Goal: Task Accomplishment & Management: Complete application form

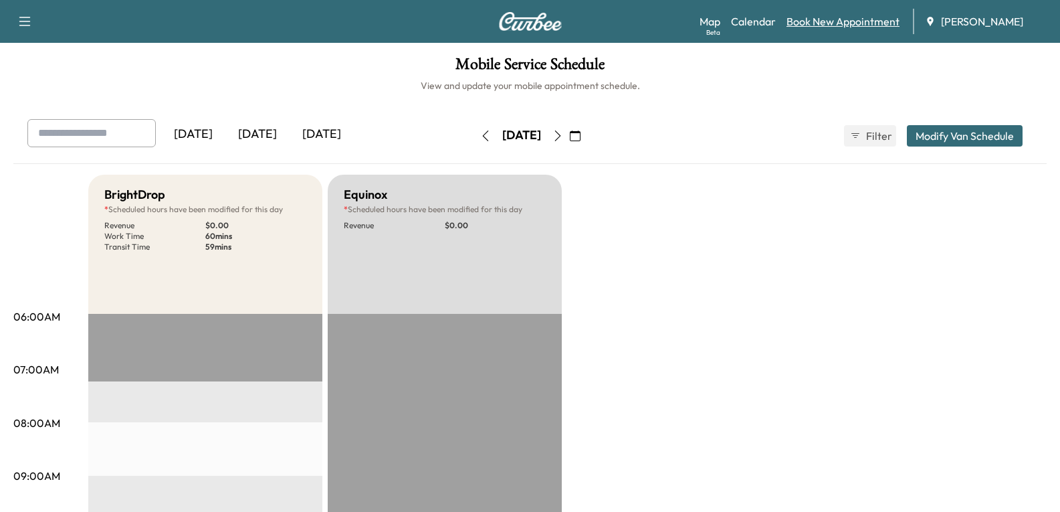
click at [824, 20] on link "Book New Appointment" at bounding box center [843, 21] width 113 height 16
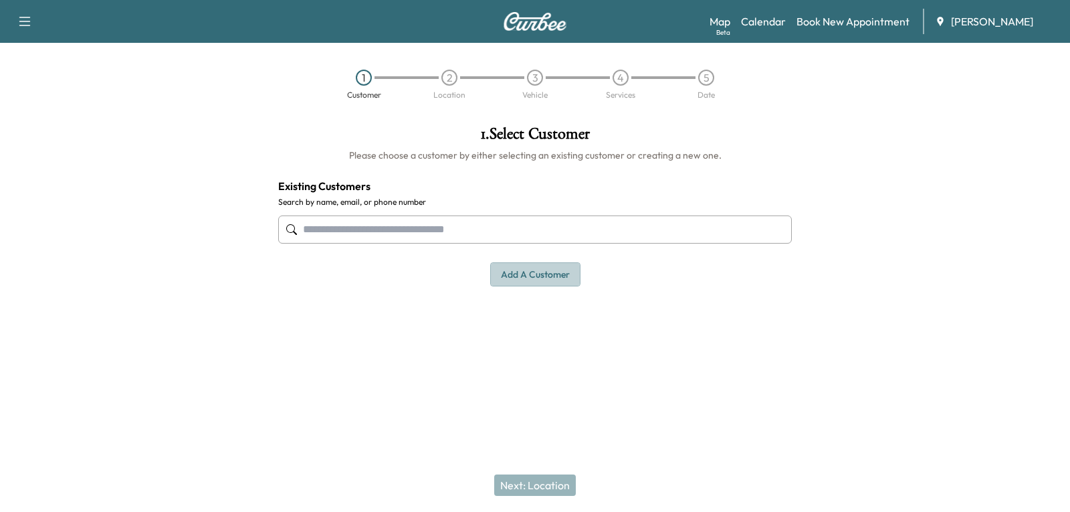
click at [527, 273] on button "Add a customer" at bounding box center [535, 274] width 90 height 25
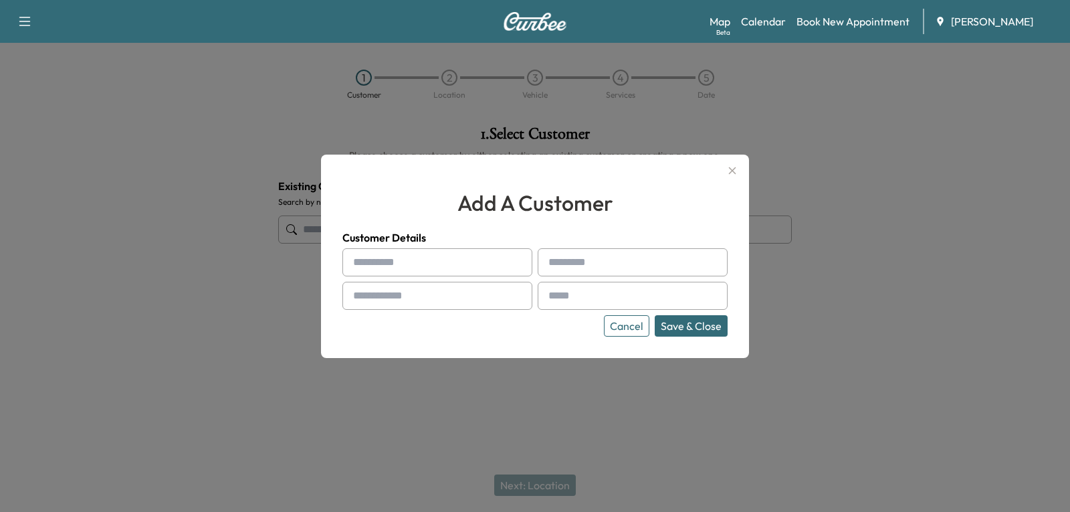
drag, startPoint x: 379, startPoint y: 263, endPoint x: 449, endPoint y: 221, distance: 81.3
click at [379, 263] on input "text" at bounding box center [438, 262] width 190 height 28
type input "****"
type input "********"
drag, startPoint x: 458, startPoint y: 292, endPoint x: 468, endPoint y: 286, distance: 12.3
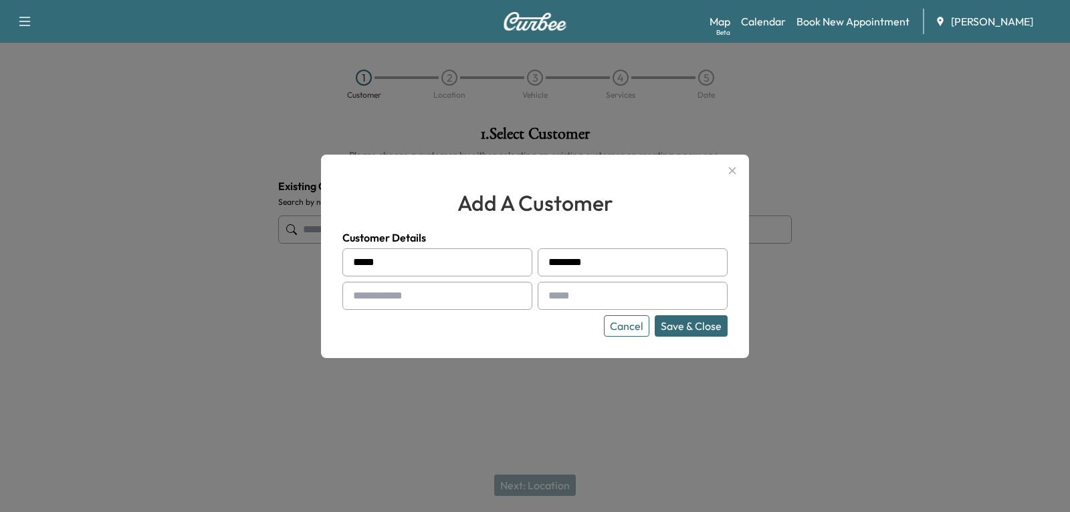
click at [458, 292] on input "text" at bounding box center [438, 296] width 190 height 28
paste input "**********"
type input "**********"
click at [562, 296] on input "text" at bounding box center [633, 296] width 190 height 28
paste input "**********"
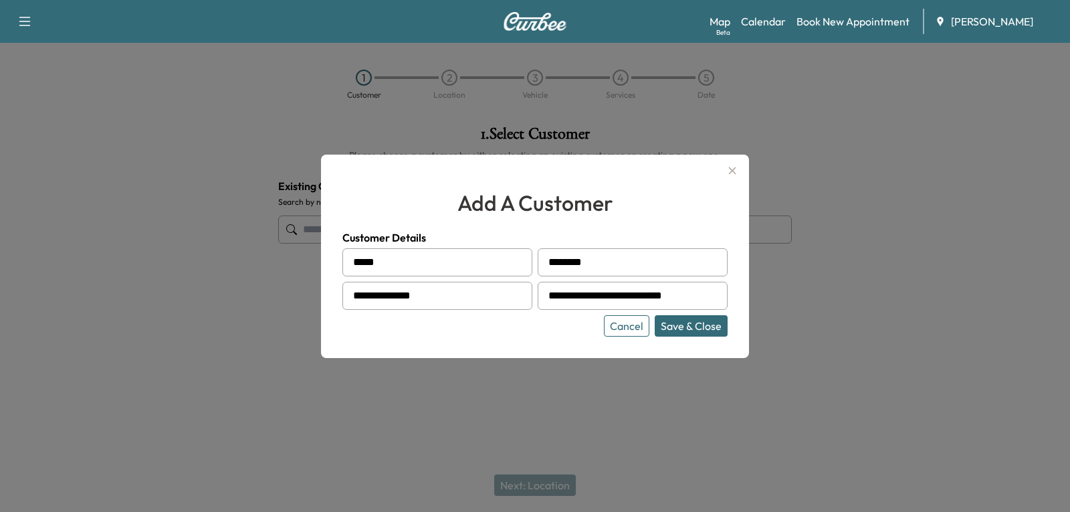
scroll to position [0, 6]
type input "**********"
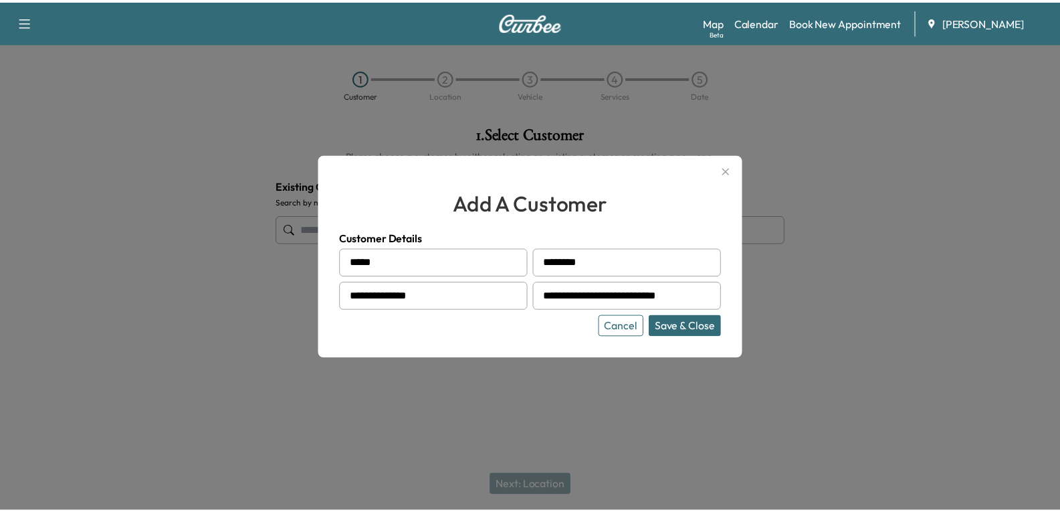
scroll to position [0, 0]
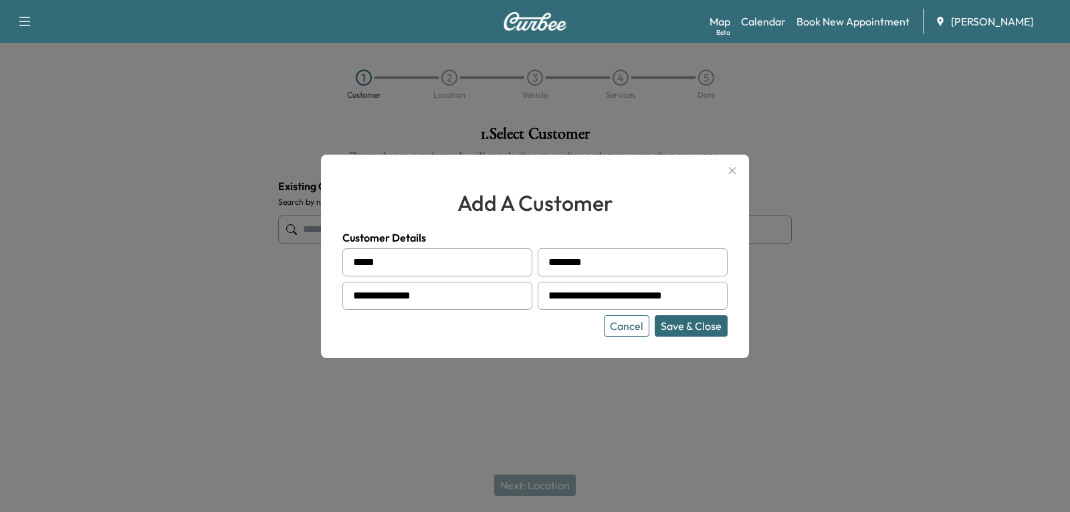
click at [682, 320] on button "Save & Close" at bounding box center [691, 325] width 73 height 21
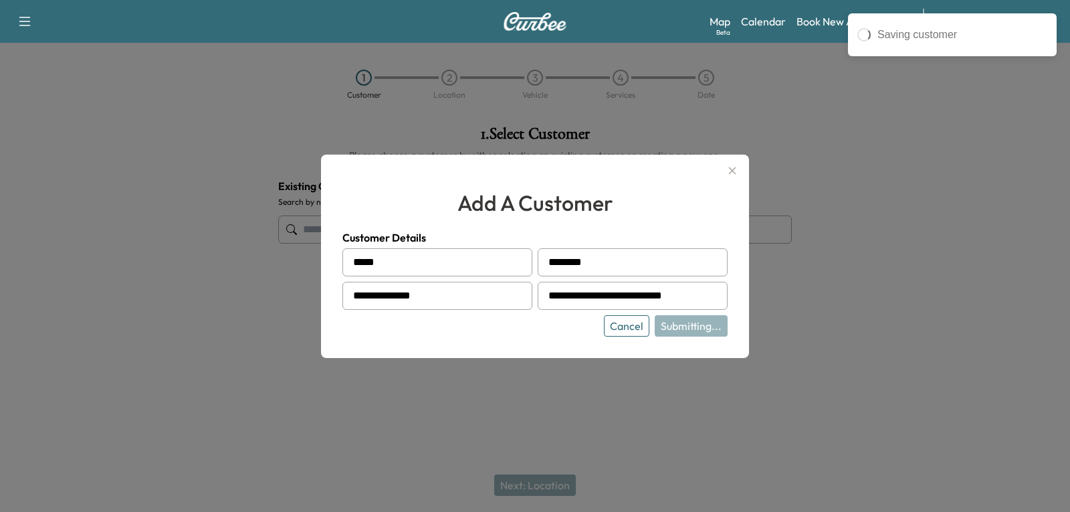
type input "**********"
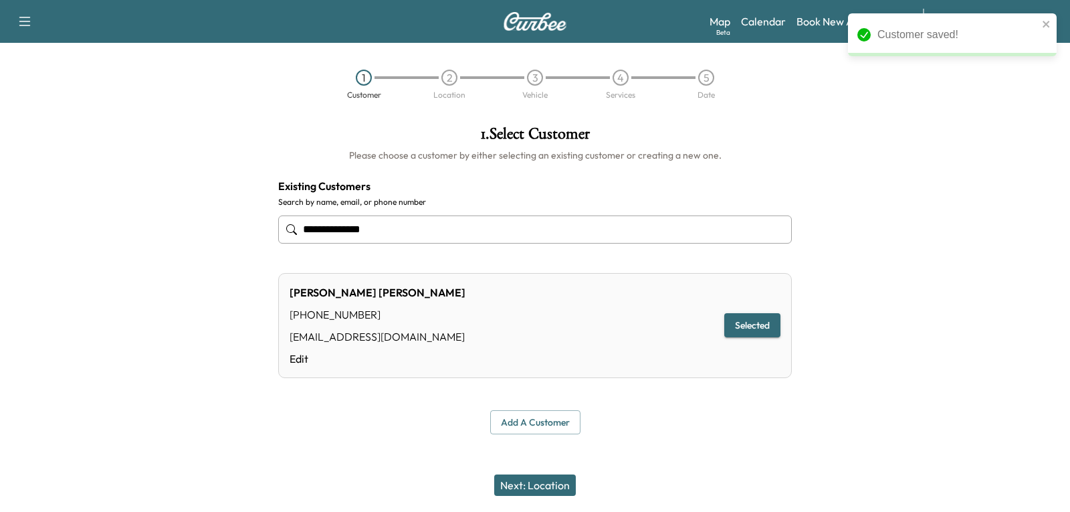
click at [542, 488] on button "Next: Location" at bounding box center [535, 484] width 82 height 21
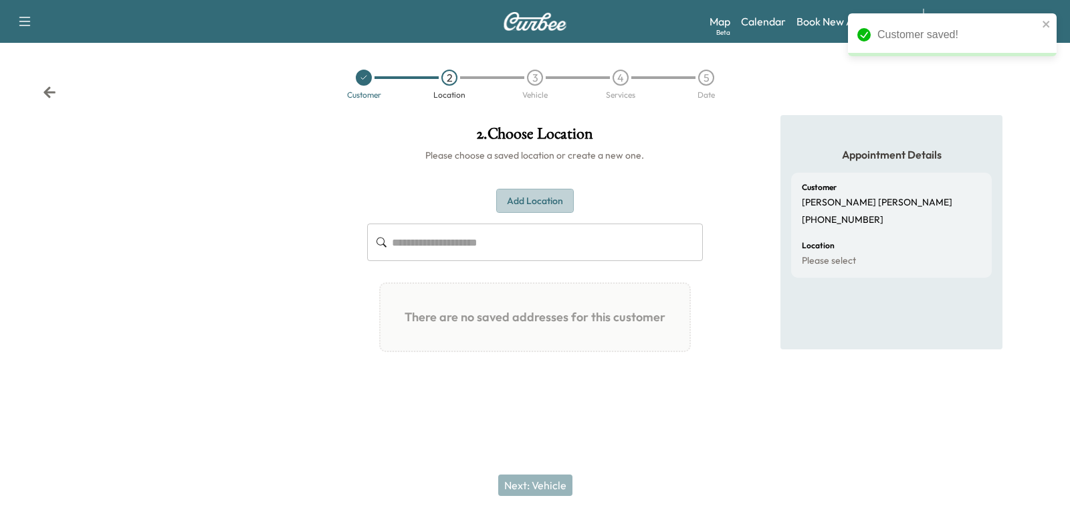
click at [520, 201] on button "Add Location" at bounding box center [535, 201] width 78 height 25
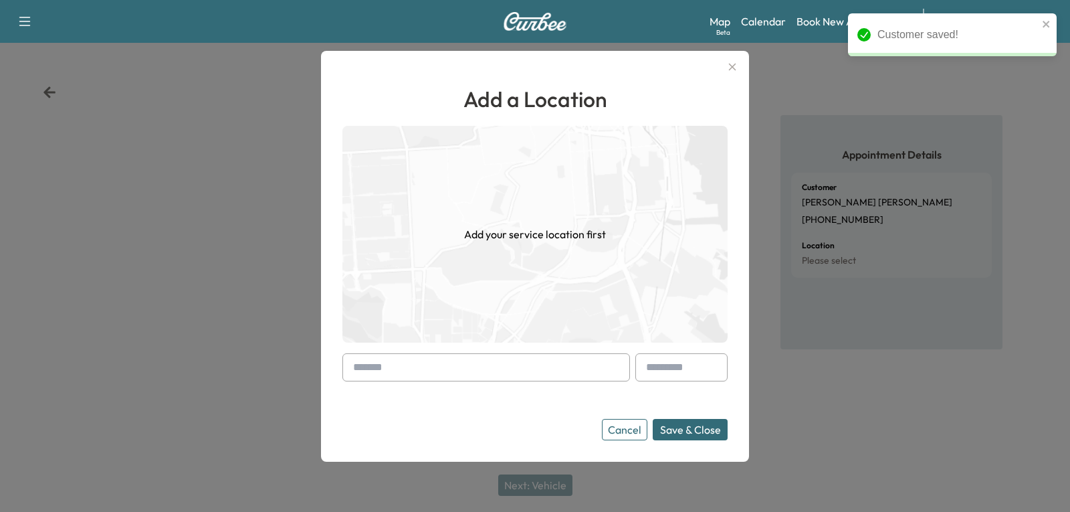
click at [457, 367] on input "text" at bounding box center [487, 367] width 288 height 28
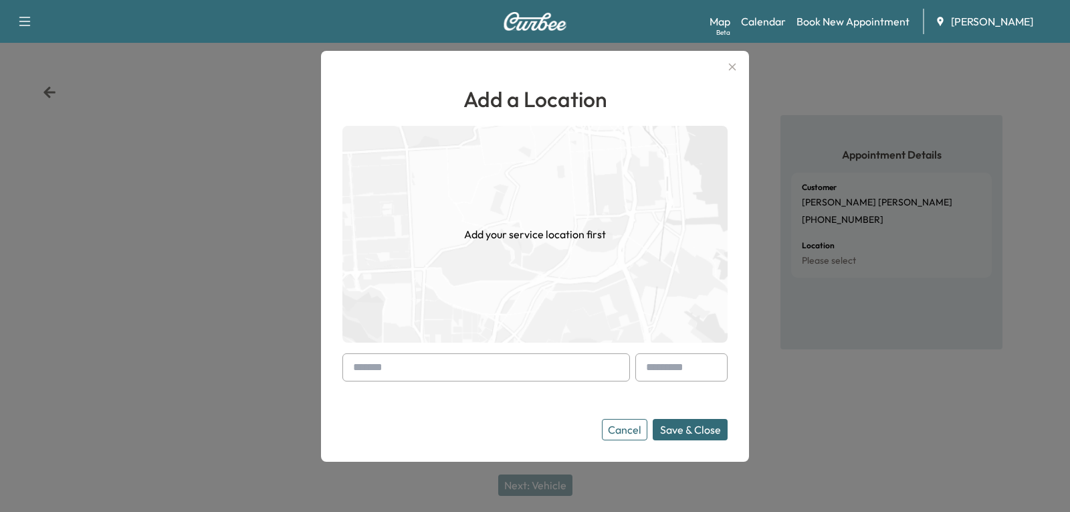
paste input "**********"
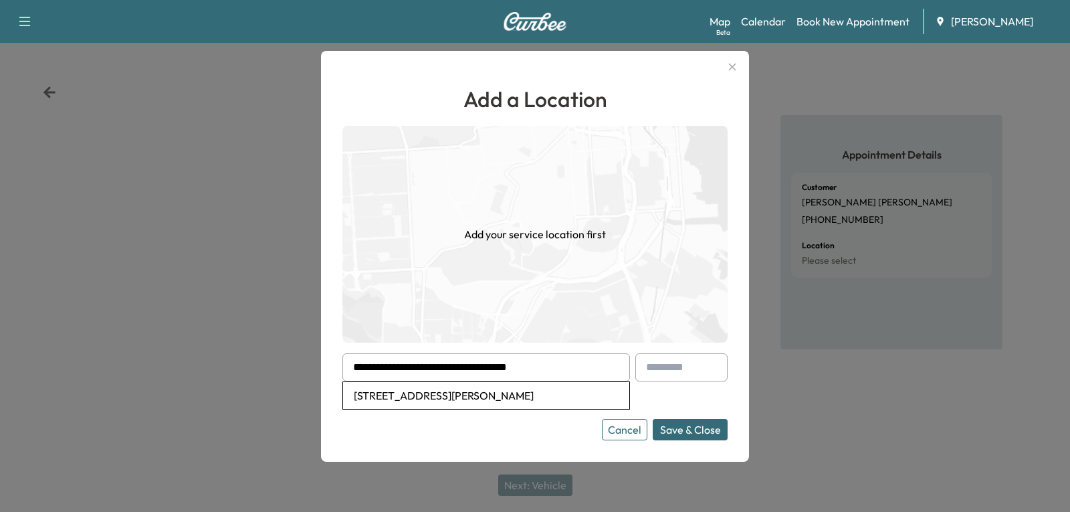
click at [516, 399] on li "[STREET_ADDRESS][PERSON_NAME]" at bounding box center [486, 395] width 286 height 27
type input "**********"
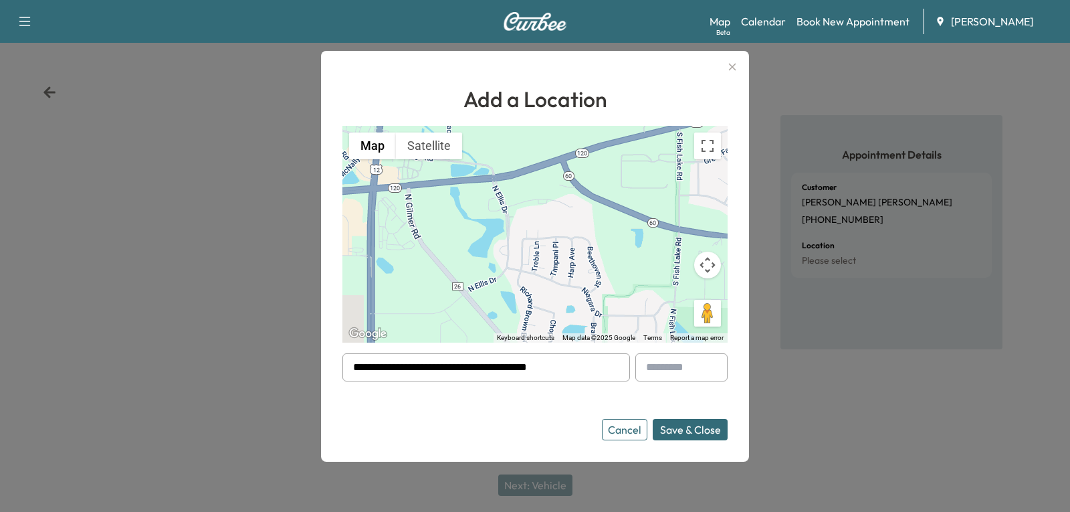
click at [698, 432] on button "Save & Close" at bounding box center [690, 429] width 75 height 21
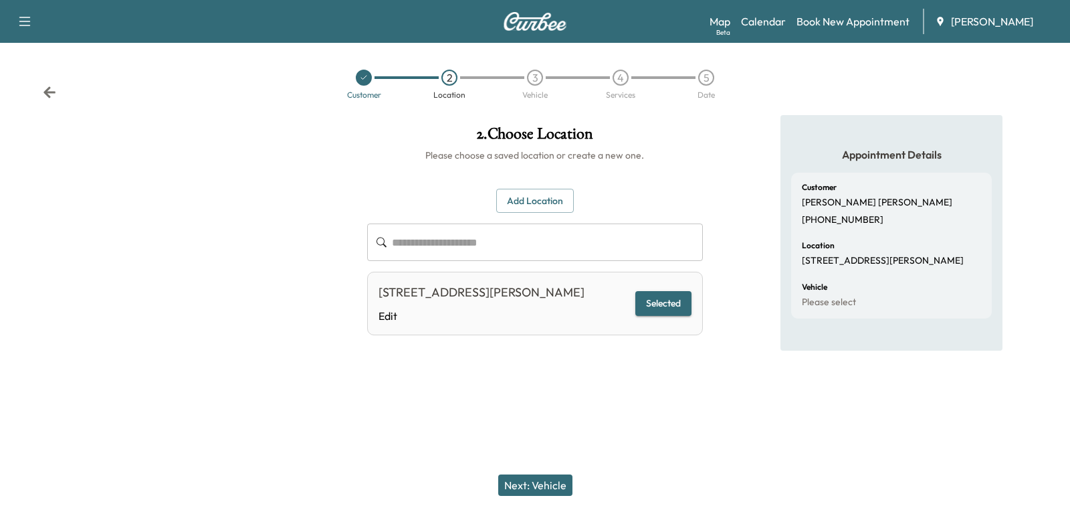
click at [546, 478] on button "Next: Vehicle" at bounding box center [535, 484] width 74 height 21
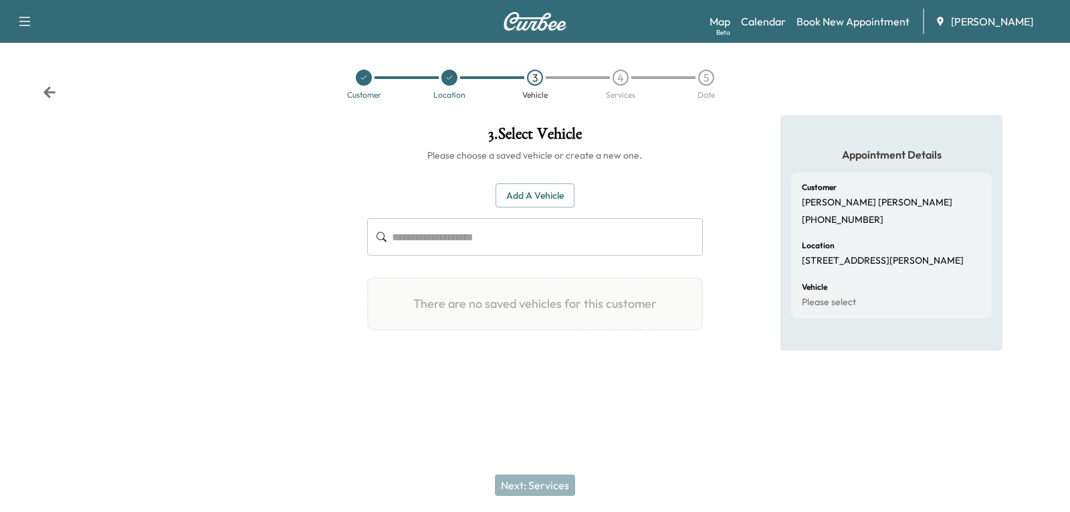
click at [529, 195] on button "Add a Vehicle" at bounding box center [535, 195] width 79 height 25
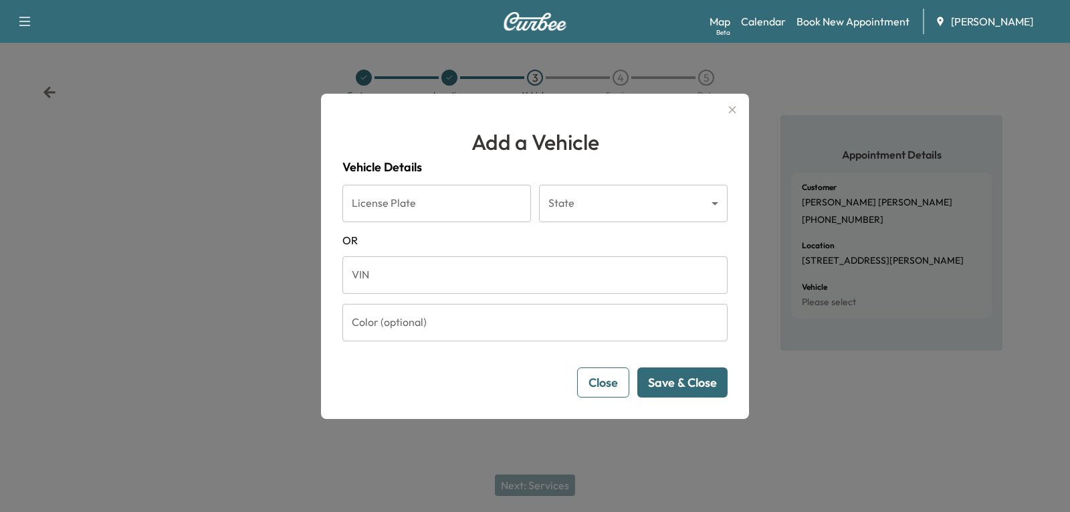
drag, startPoint x: 520, startPoint y: 277, endPoint x: 543, endPoint y: 256, distance: 31.2
click at [520, 277] on input "VIN" at bounding box center [535, 274] width 385 height 37
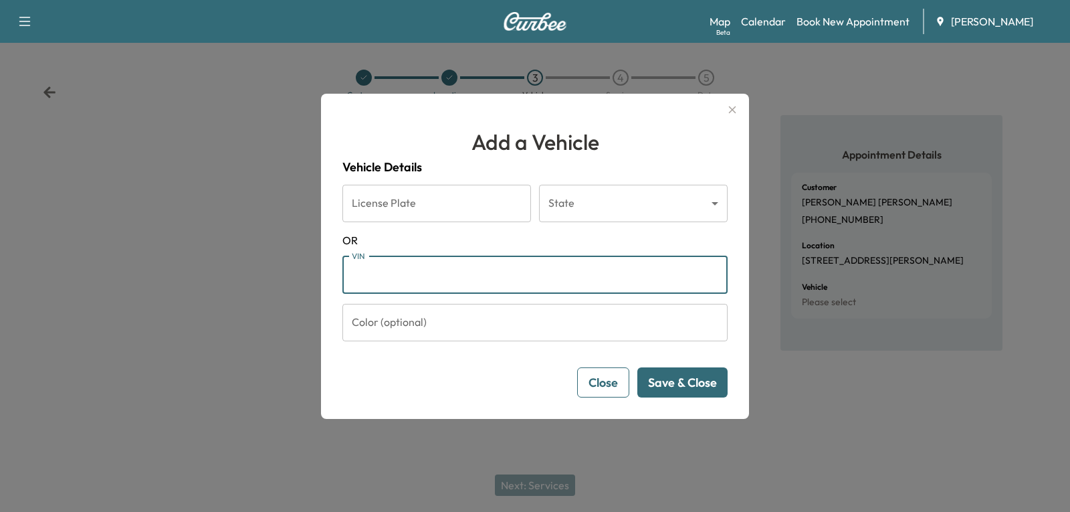
paste input "**********"
type input "**********"
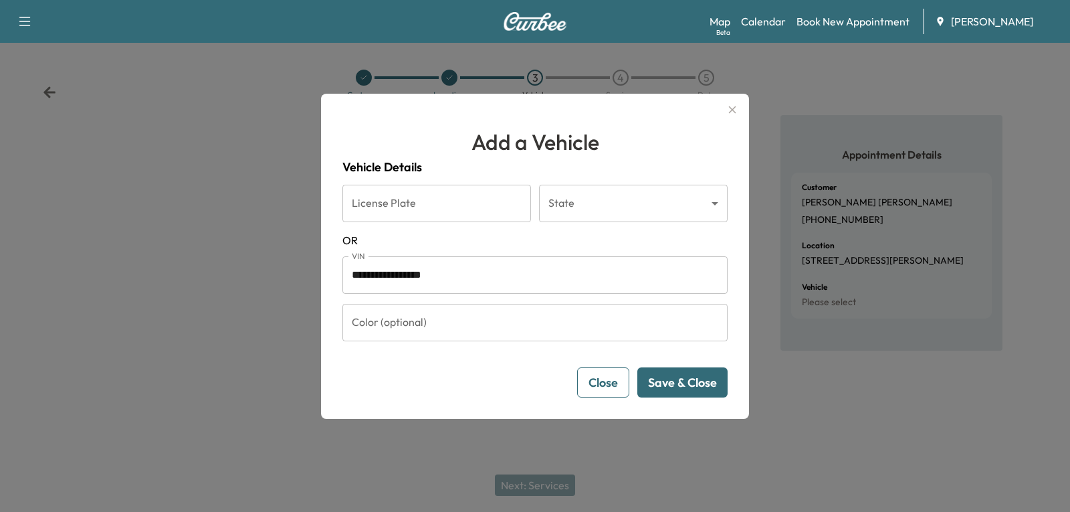
click at [666, 383] on button "Save & Close" at bounding box center [683, 382] width 90 height 30
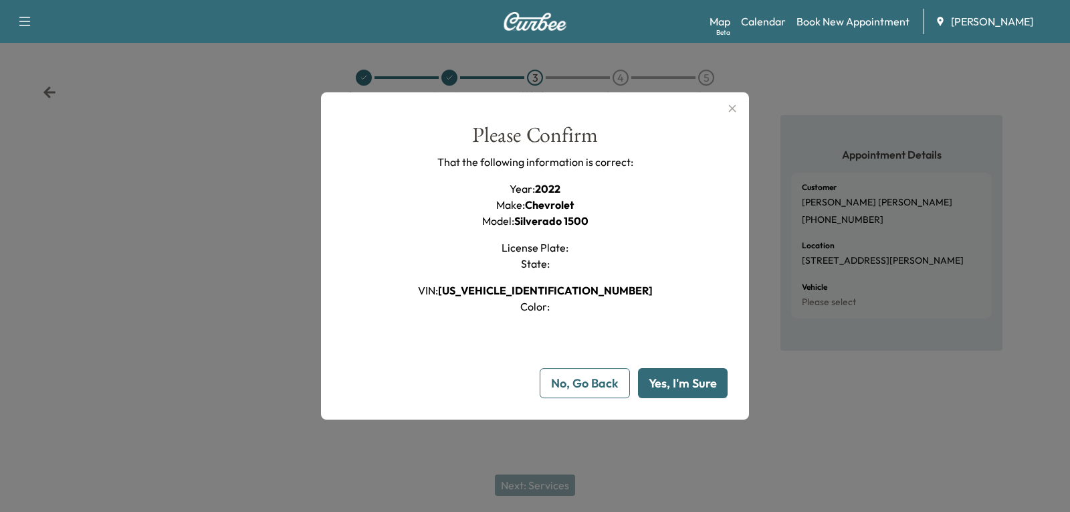
click at [669, 383] on button "Yes, I'm Sure" at bounding box center [683, 383] width 90 height 30
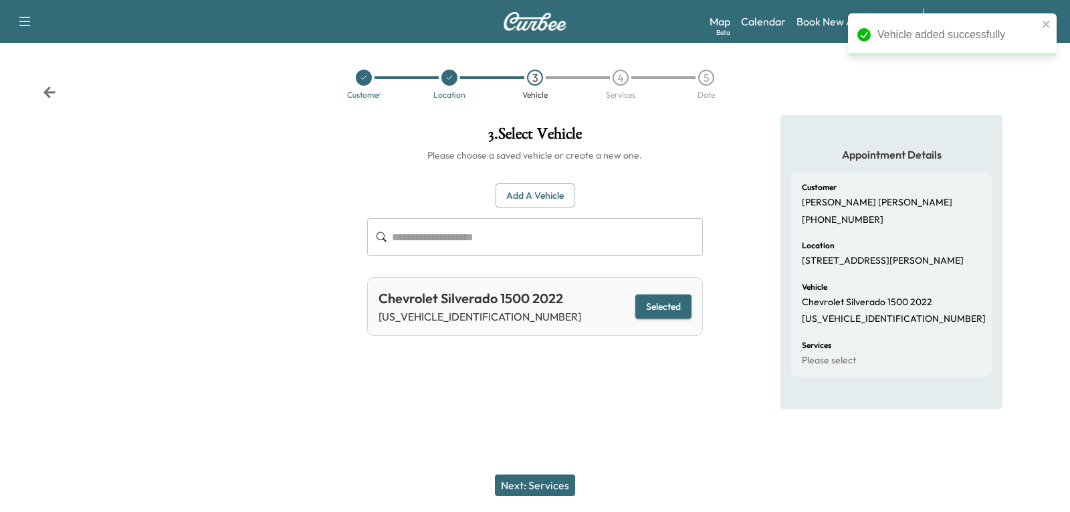
click at [557, 479] on button "Next: Services" at bounding box center [535, 484] width 80 height 21
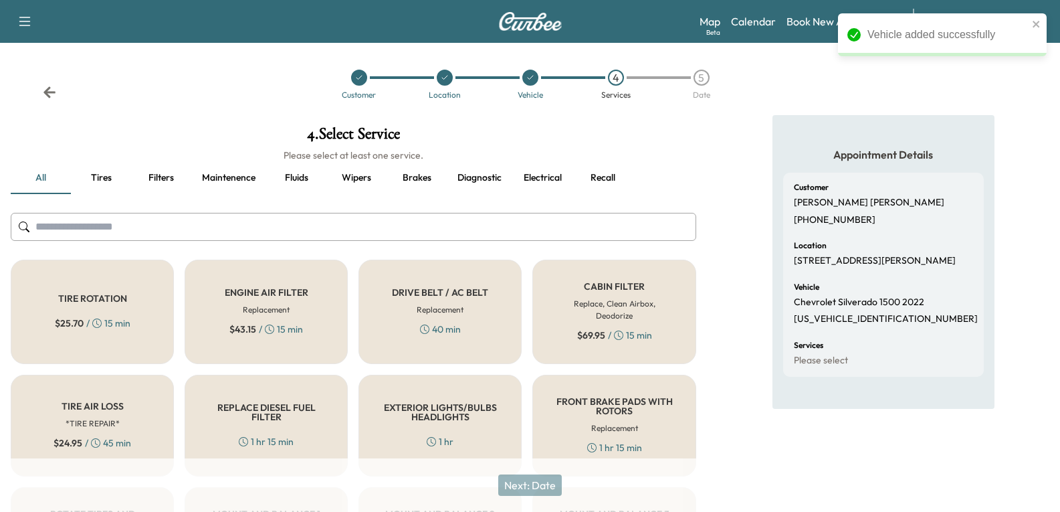
click at [123, 226] on input "text" at bounding box center [354, 227] width 686 height 28
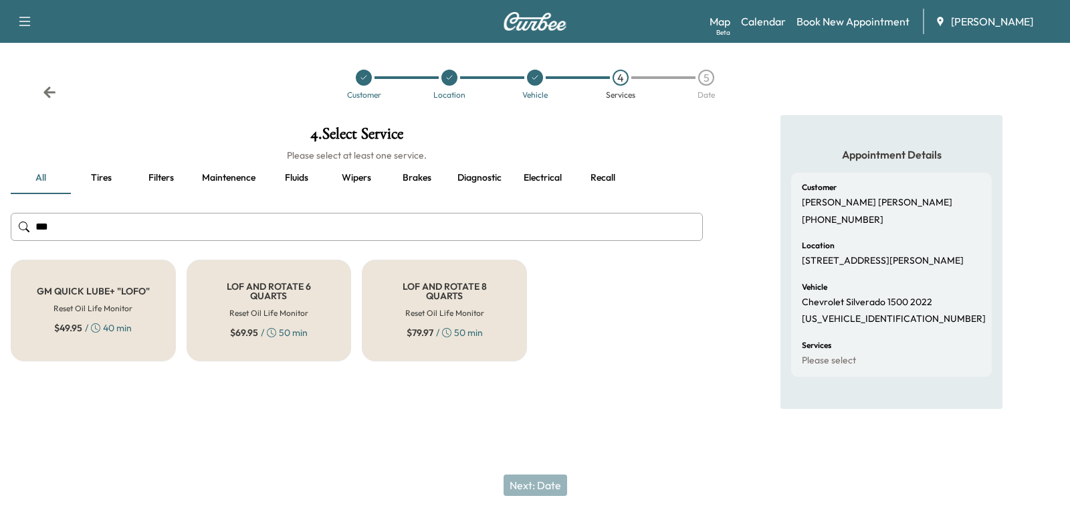
type input "***"
click at [409, 302] on div "LOF AND ROTATE 8 QUARTS Reset Oil Life Monitor $ 79.97 / 50 min" at bounding box center [444, 311] width 165 height 102
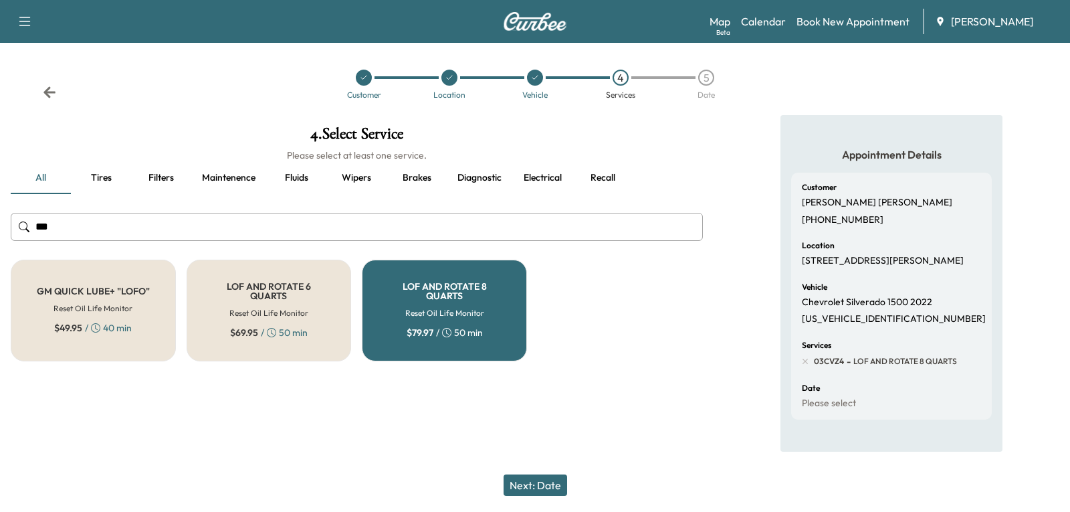
click at [539, 484] on button "Next: Date" at bounding box center [536, 484] width 64 height 21
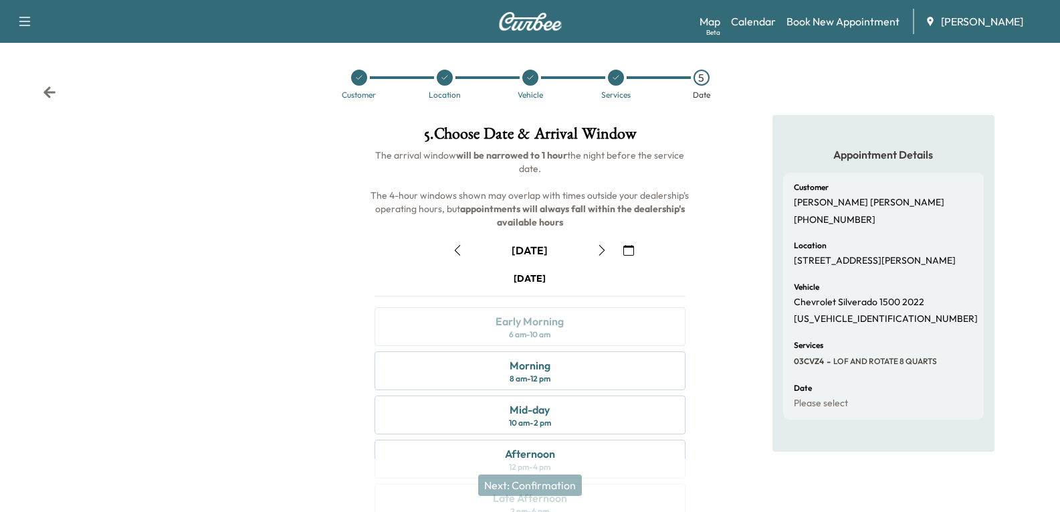
click at [607, 249] on icon "button" at bounding box center [602, 250] width 11 height 11
click at [457, 245] on icon "button" at bounding box center [457, 250] width 11 height 11
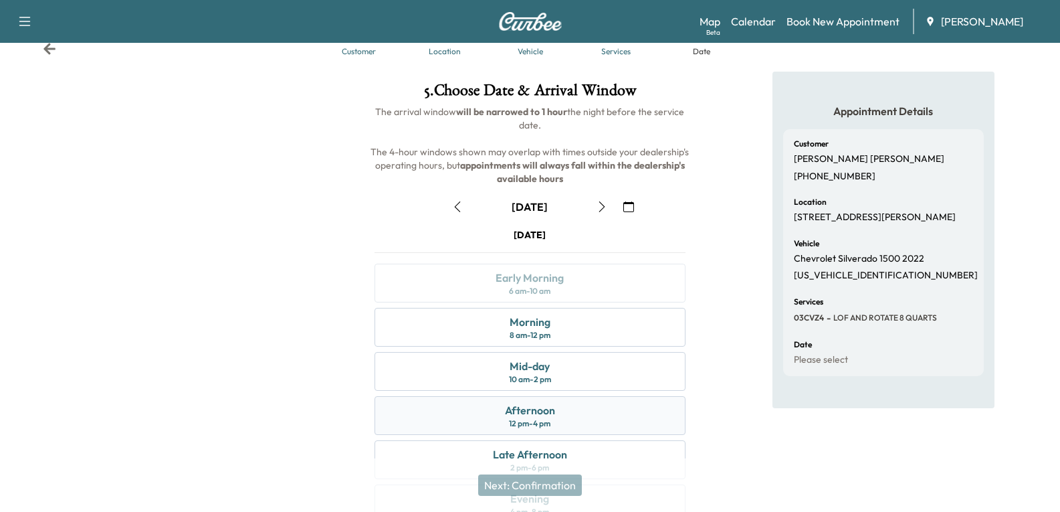
scroll to position [67, 0]
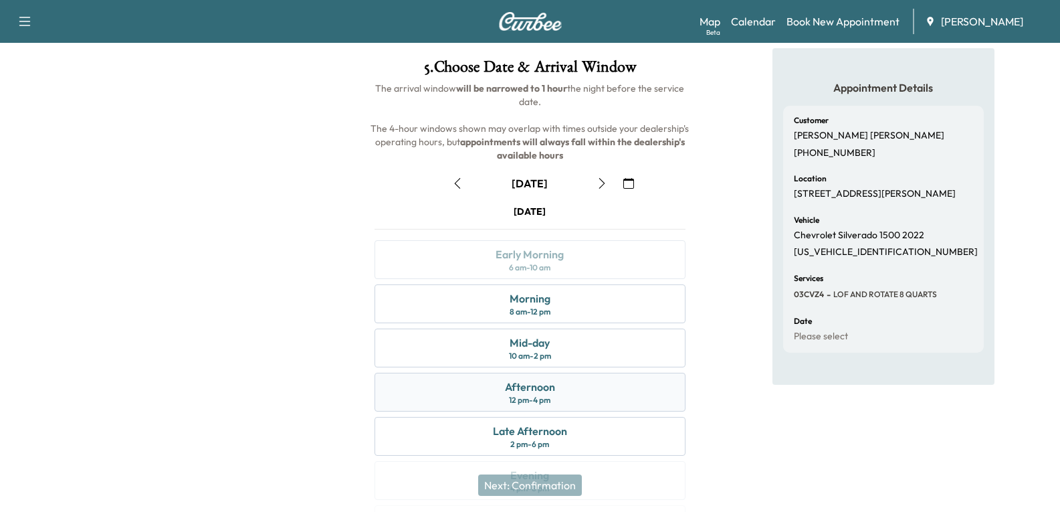
click at [537, 392] on div "Afternoon" at bounding box center [530, 387] width 50 height 16
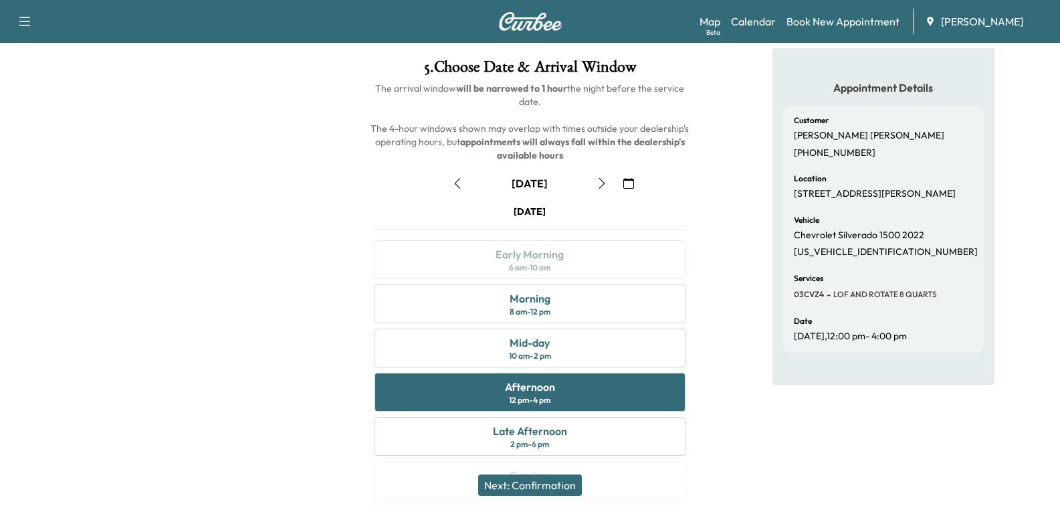
click at [552, 482] on button "Next: Confirmation" at bounding box center [530, 484] width 104 height 21
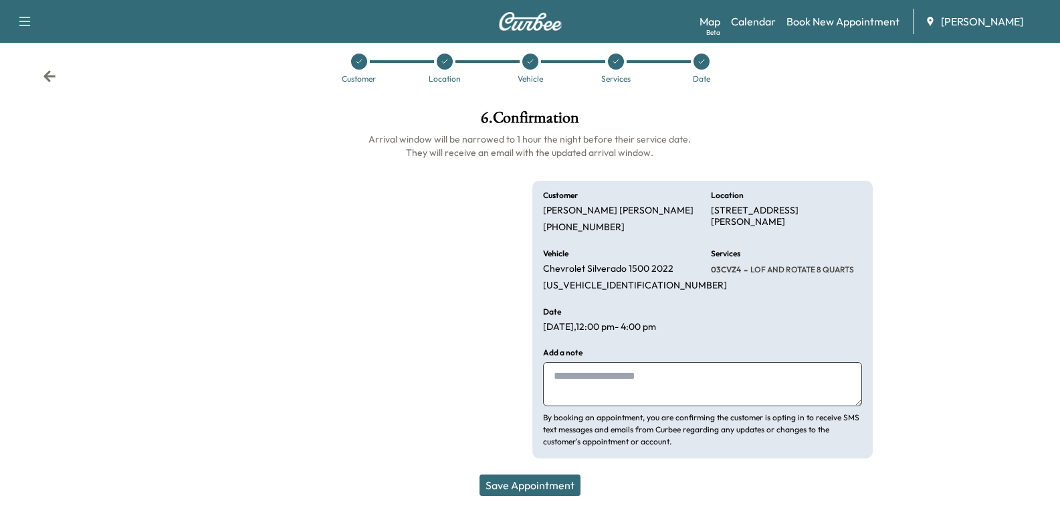
scroll to position [16, 0]
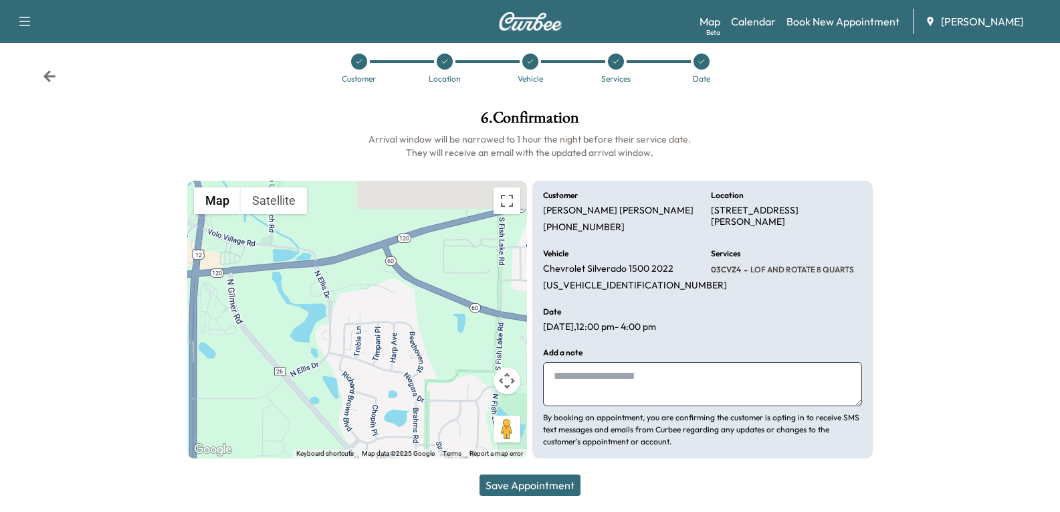
click at [638, 379] on textarea at bounding box center [702, 384] width 318 height 44
click at [508, 490] on button "Save Appointment" at bounding box center [530, 484] width 101 height 21
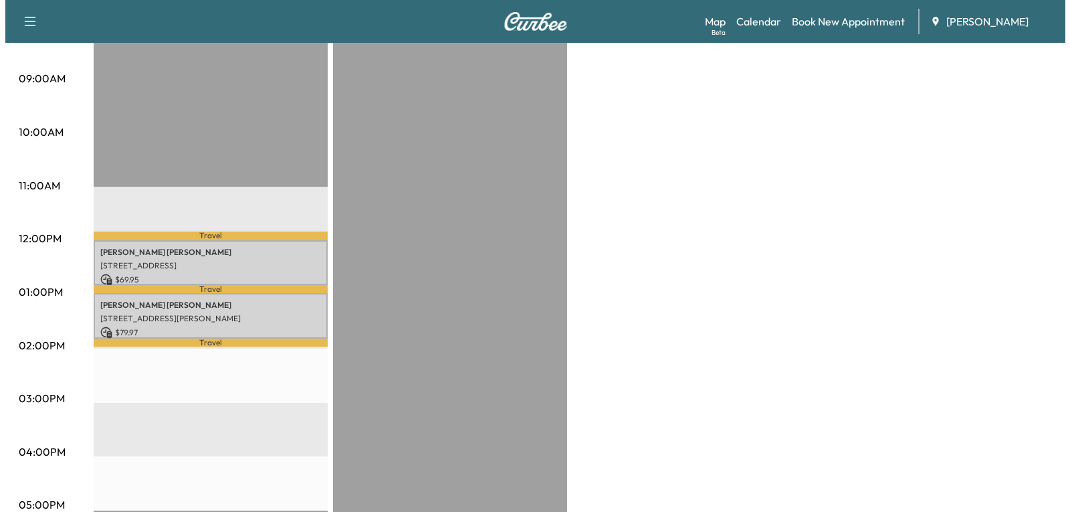
scroll to position [401, 0]
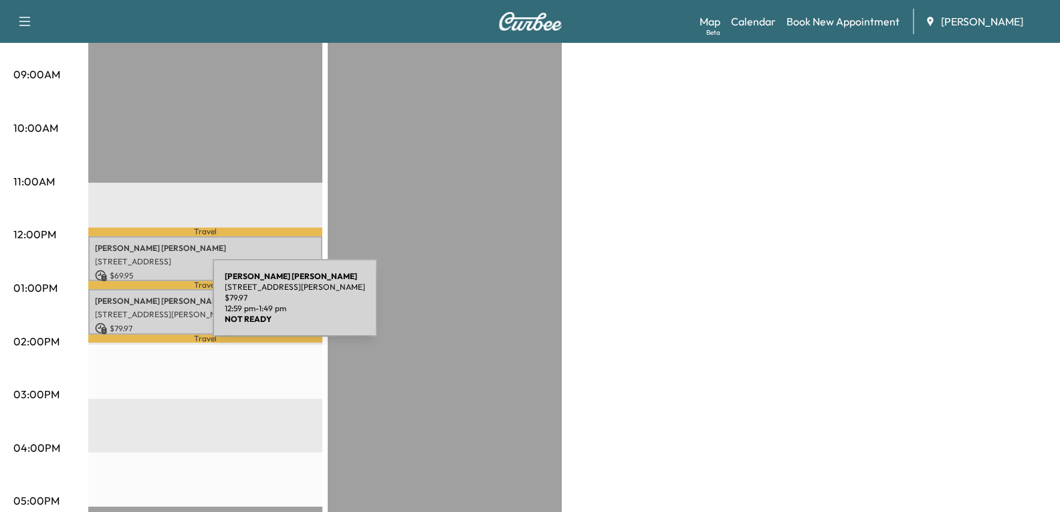
click at [112, 309] on p "[STREET_ADDRESS][PERSON_NAME]" at bounding box center [205, 314] width 221 height 11
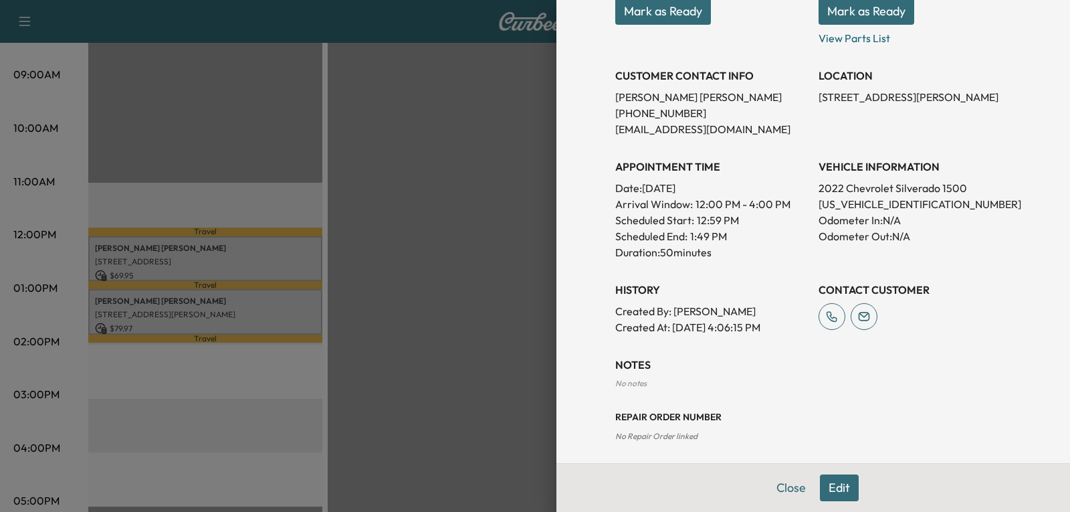
scroll to position [229, 0]
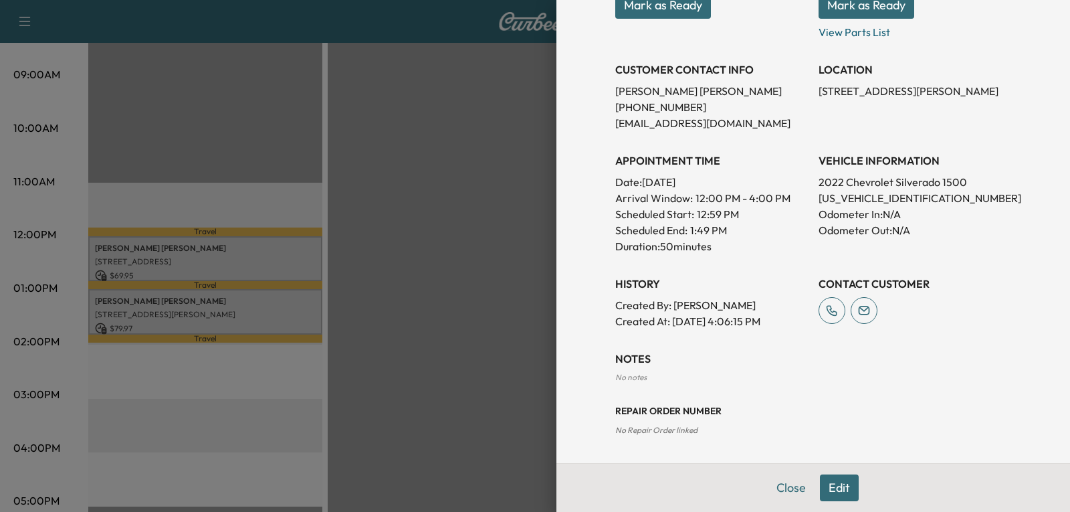
click at [823, 483] on button "Edit" at bounding box center [839, 487] width 39 height 27
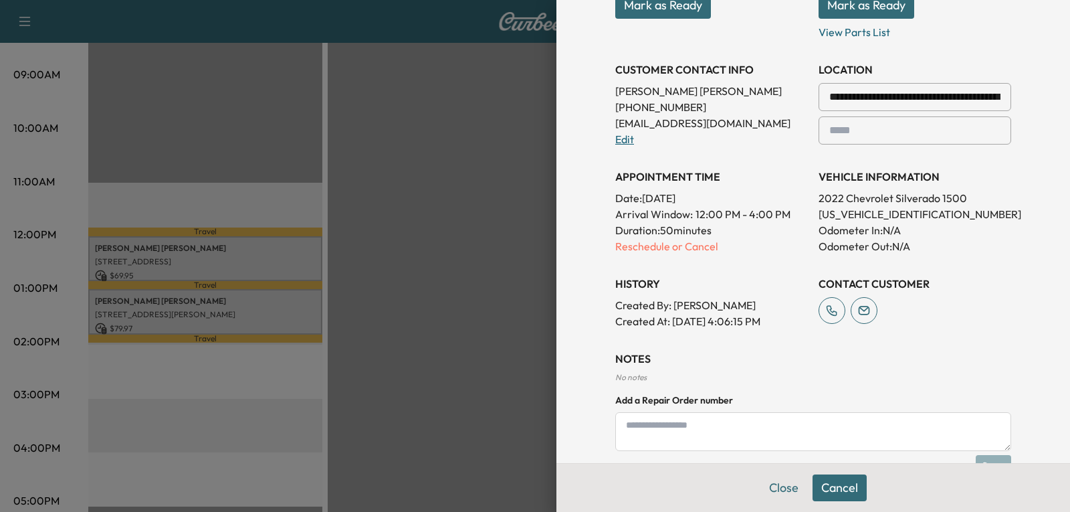
click at [617, 138] on link "Edit" at bounding box center [624, 138] width 19 height 13
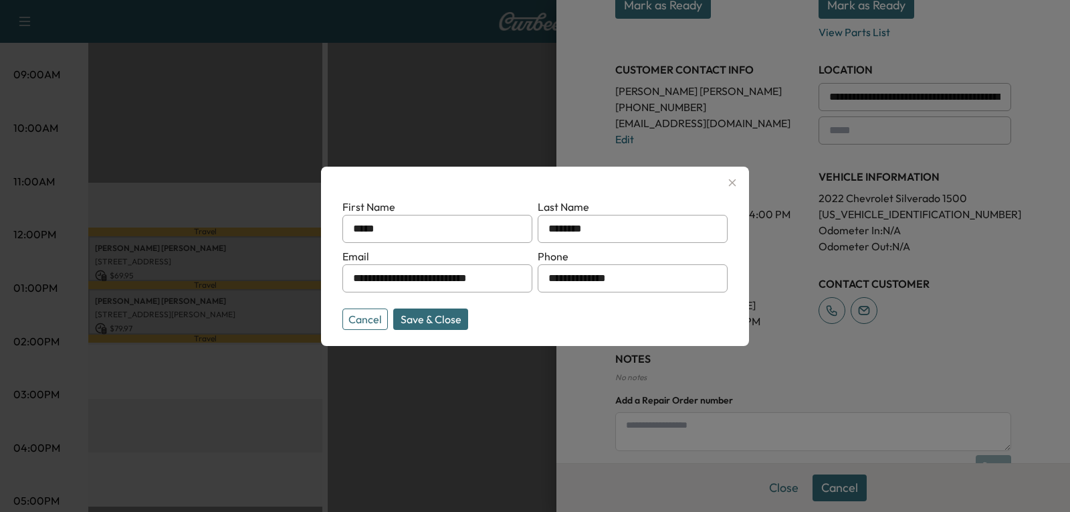
click at [409, 229] on input "****" at bounding box center [438, 229] width 190 height 28
type input "******"
click at [428, 322] on button "Save & Close" at bounding box center [430, 318] width 75 height 21
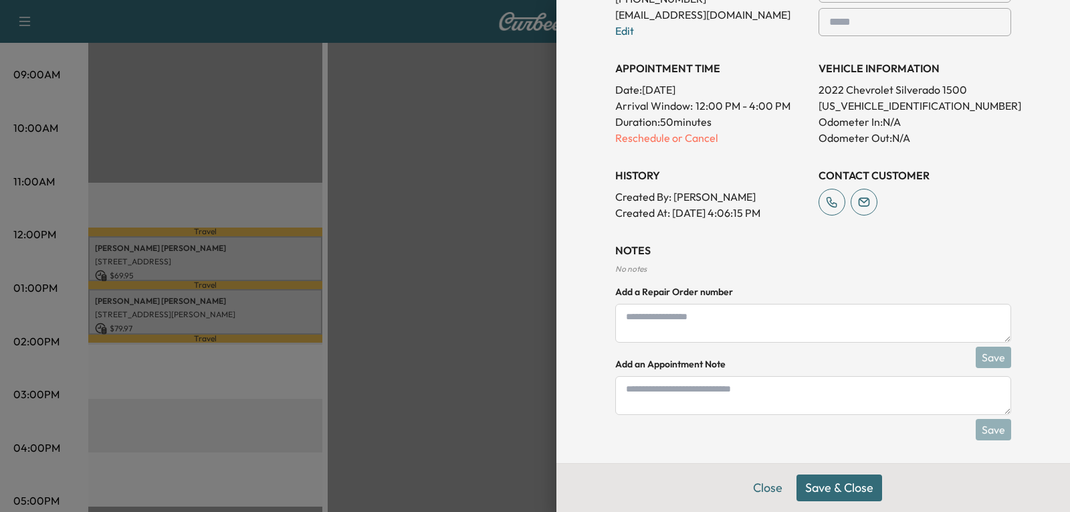
scroll to position [370, 0]
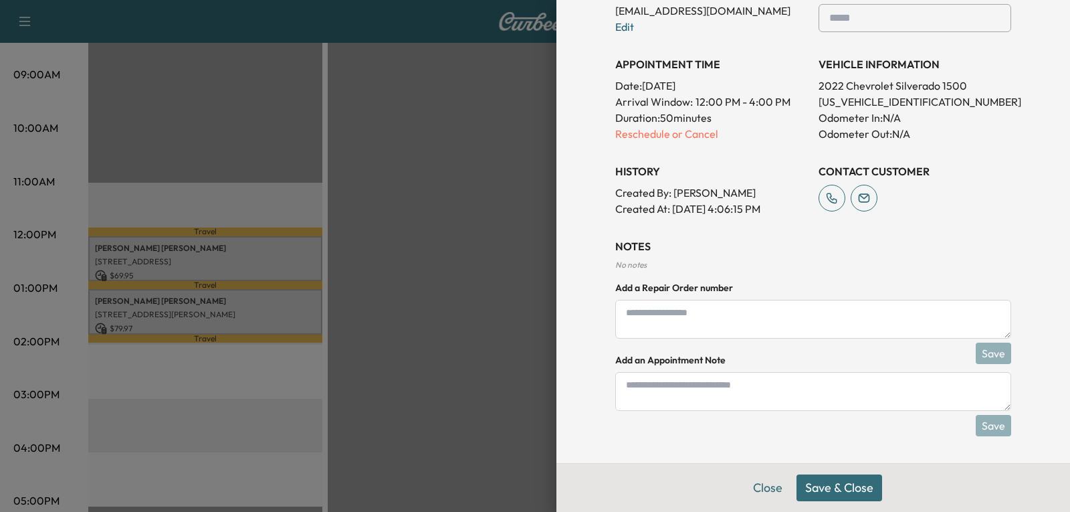
click at [826, 484] on button "Save & Close" at bounding box center [840, 487] width 86 height 27
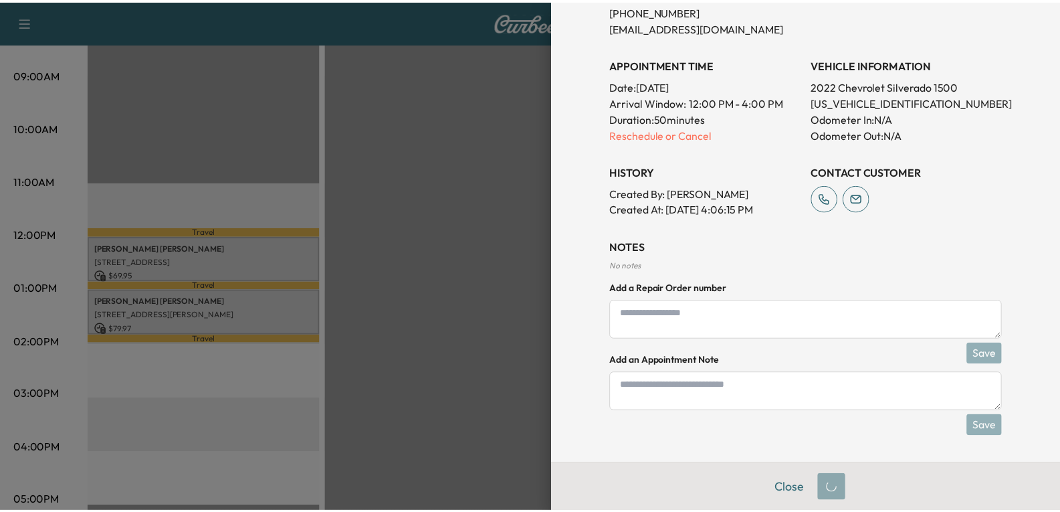
scroll to position [326, 0]
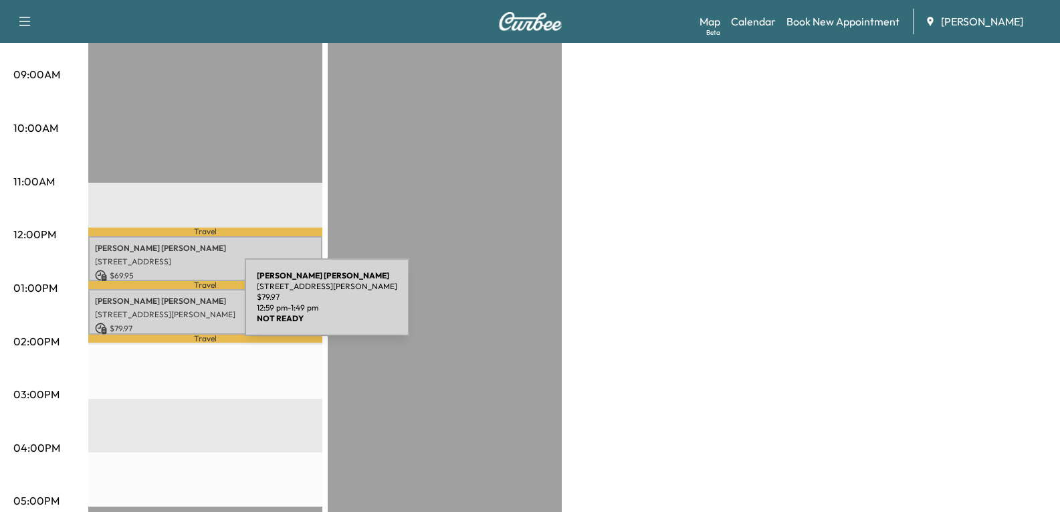
click at [145, 309] on p "[STREET_ADDRESS][PERSON_NAME]" at bounding box center [205, 314] width 221 height 11
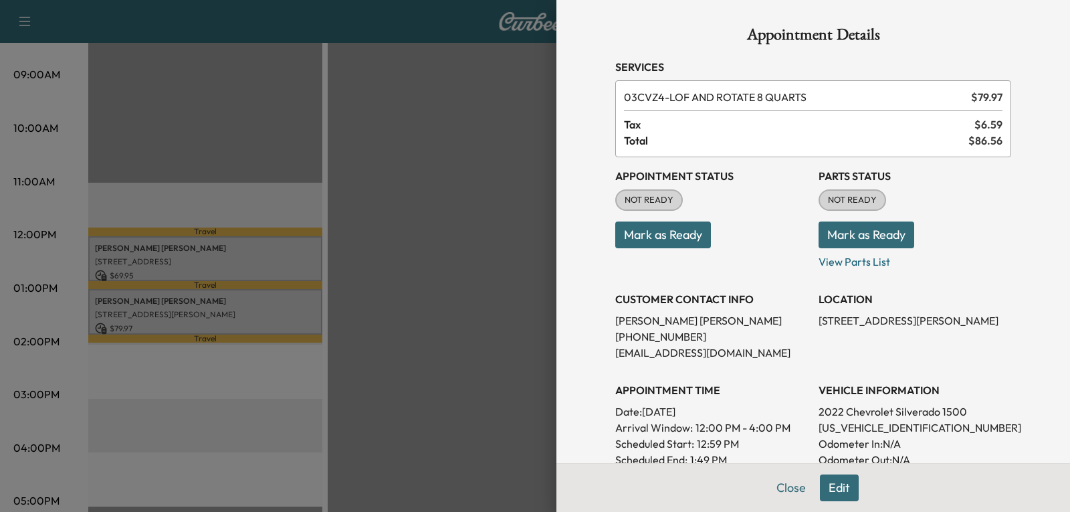
click at [500, 142] on div at bounding box center [535, 256] width 1070 height 512
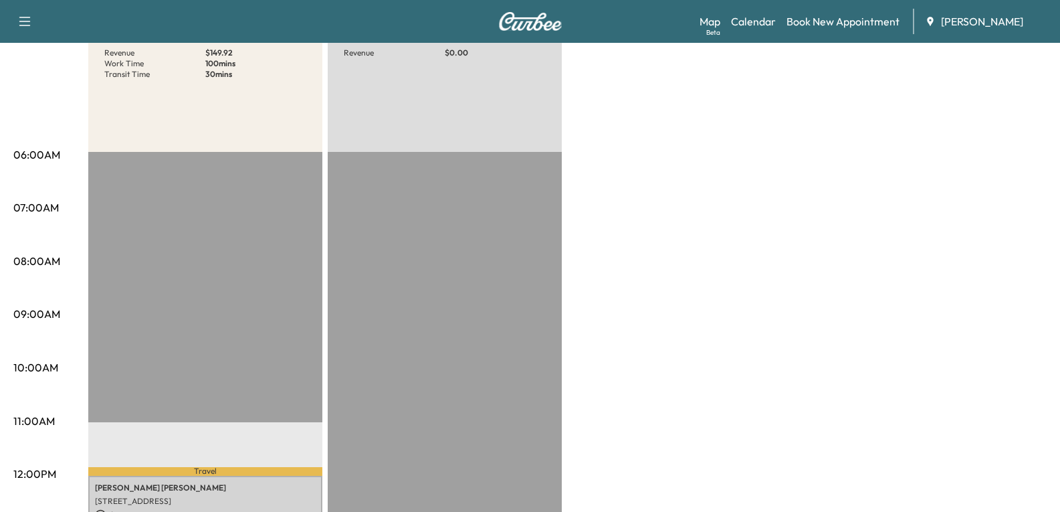
scroll to position [134, 0]
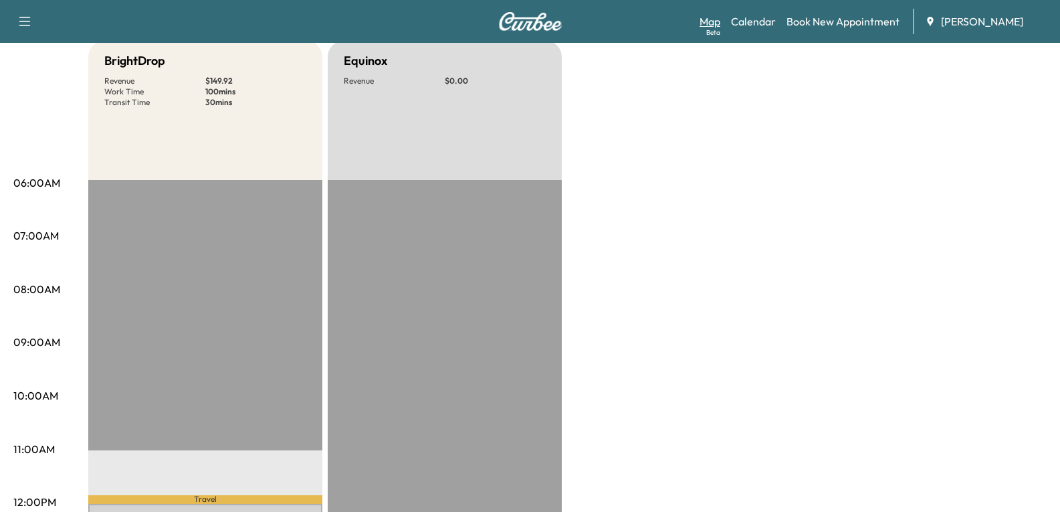
click at [704, 19] on link "Map Beta" at bounding box center [710, 21] width 21 height 16
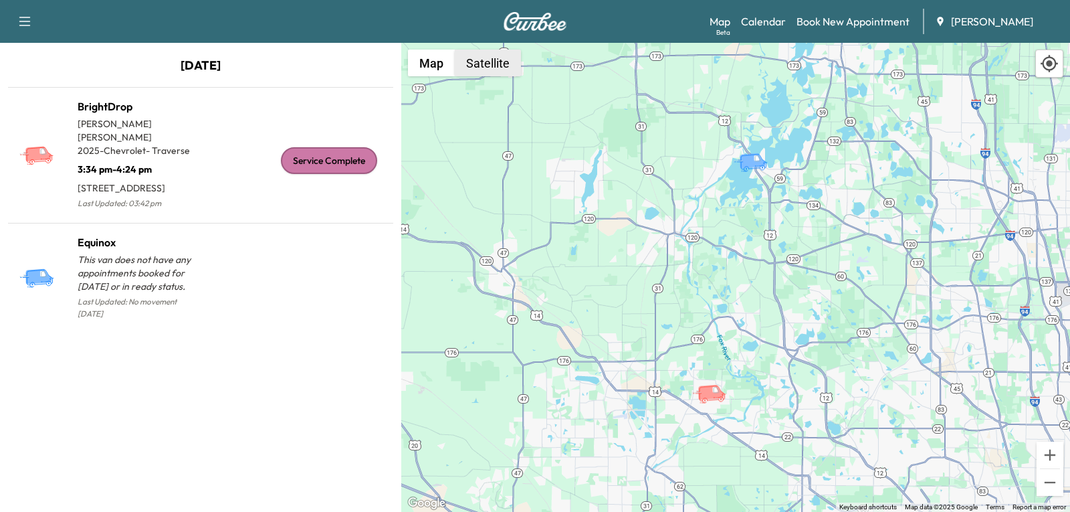
click at [507, 73] on button "Satellite" at bounding box center [488, 63] width 66 height 27
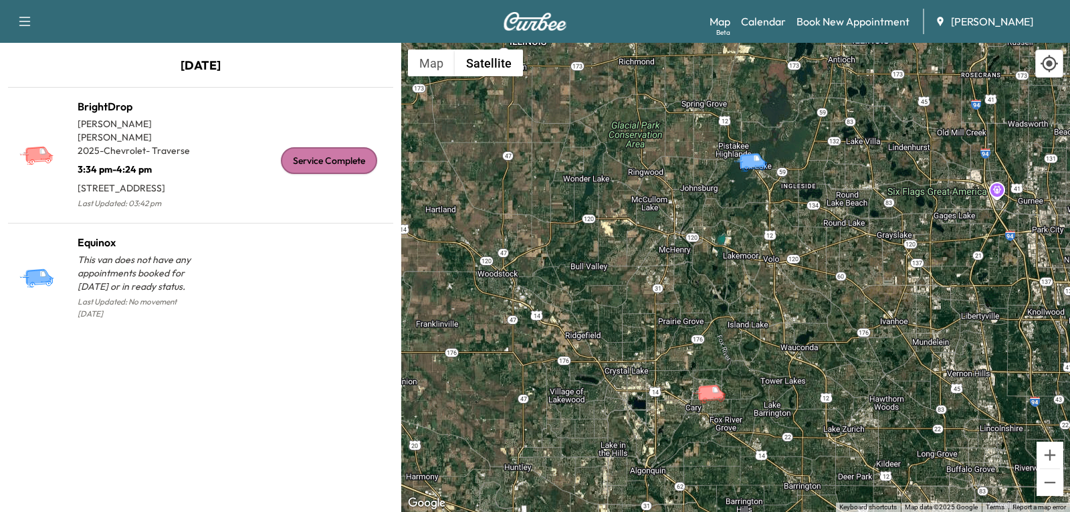
click at [708, 404] on icon "BrightDrop" at bounding box center [715, 392] width 47 height 23
click at [708, 401] on icon "BrightDrop" at bounding box center [715, 392] width 47 height 23
click at [713, 391] on icon "BrightDrop" at bounding box center [711, 392] width 27 height 16
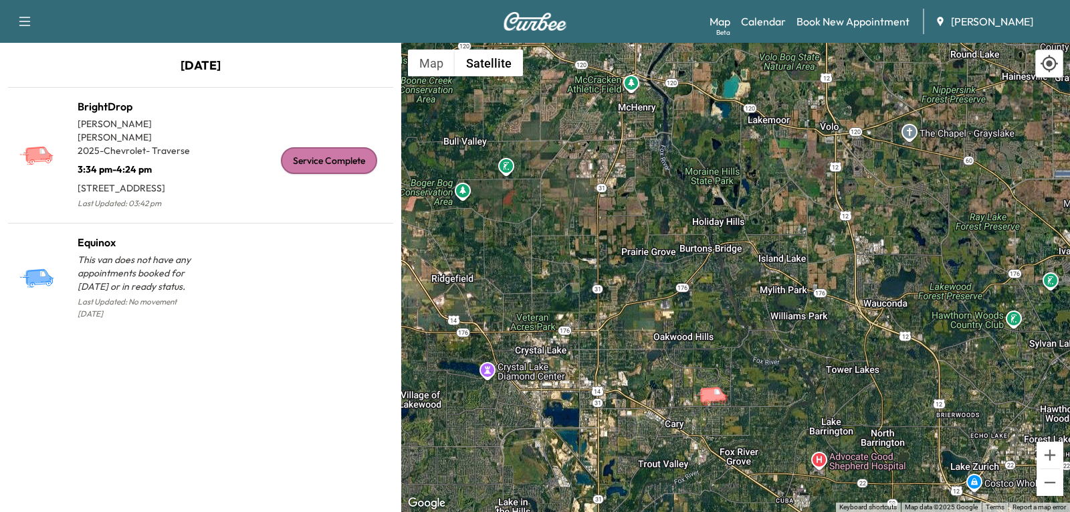
click at [714, 394] on icon "BrightDrop" at bounding box center [713, 394] width 27 height 16
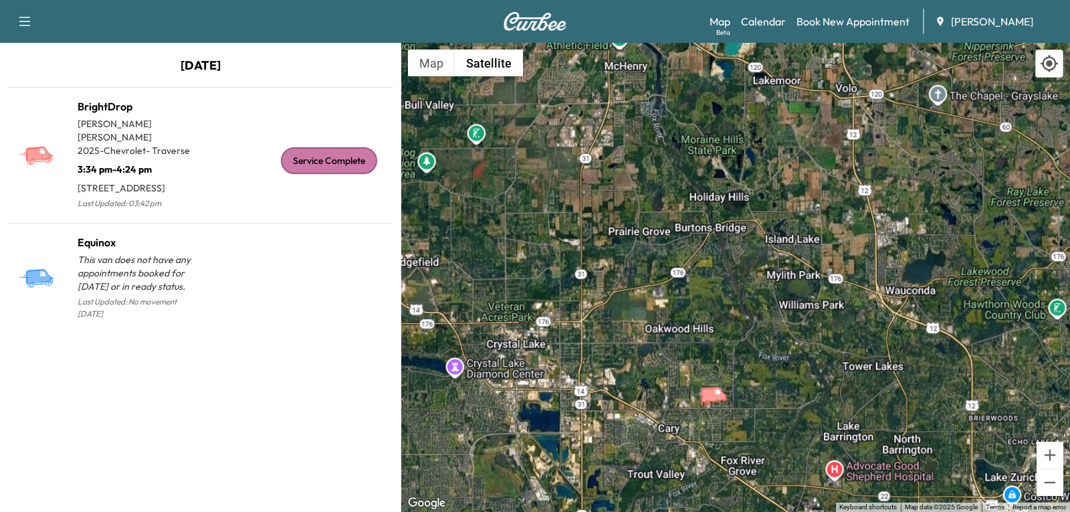
click at [714, 394] on icon "BrightDrop" at bounding box center [713, 394] width 27 height 16
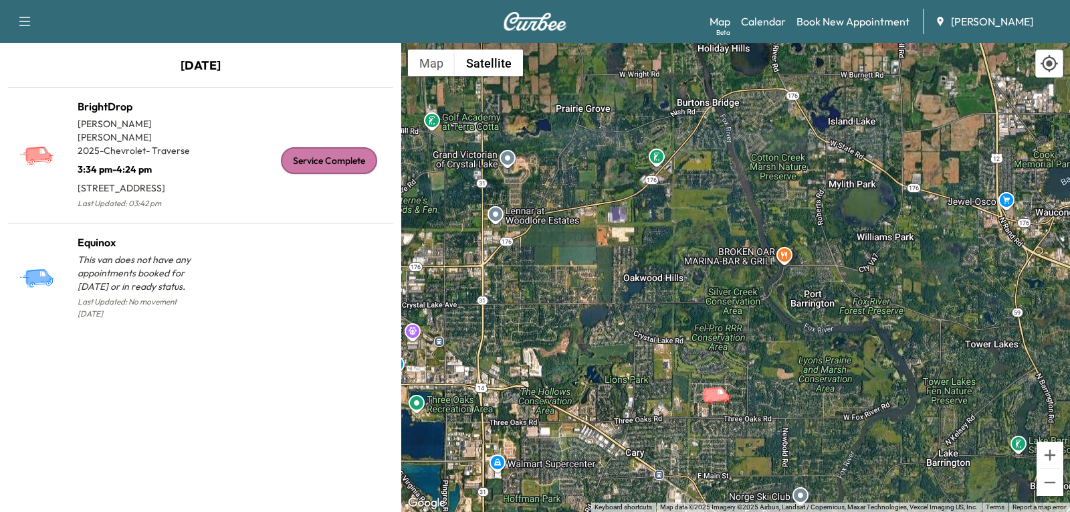
click at [714, 394] on icon "BrightDrop" at bounding box center [716, 394] width 27 height 16
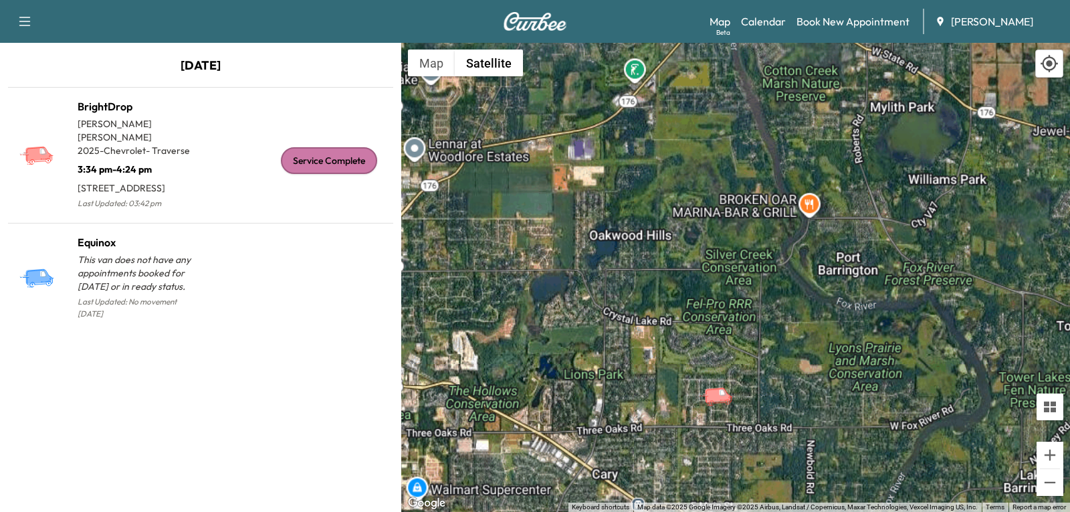
click at [714, 394] on icon "BrightDrop" at bounding box center [717, 395] width 27 height 16
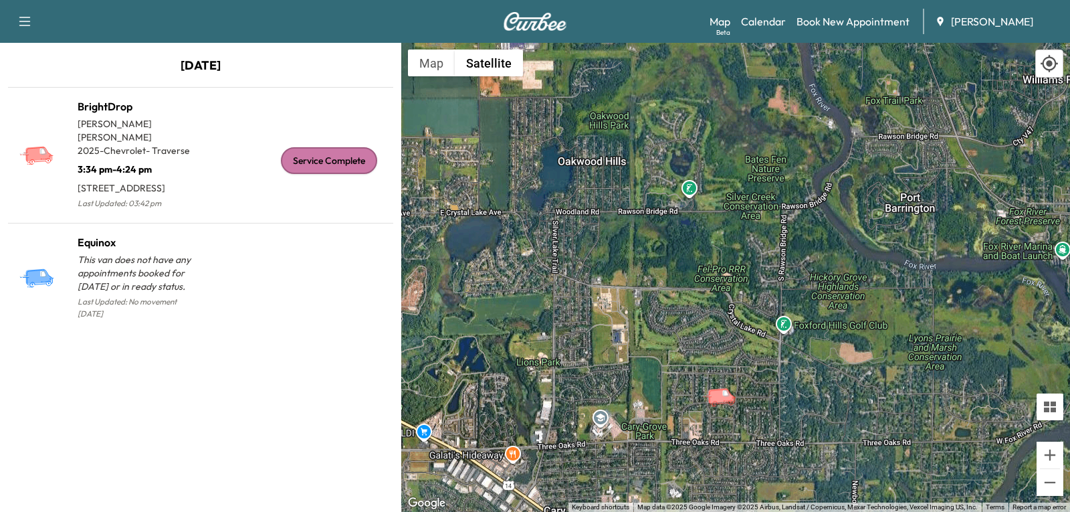
click at [714, 394] on icon "BrightDrop" at bounding box center [721, 395] width 27 height 16
click at [722, 398] on icon "BrightDrop" at bounding box center [721, 395] width 27 height 16
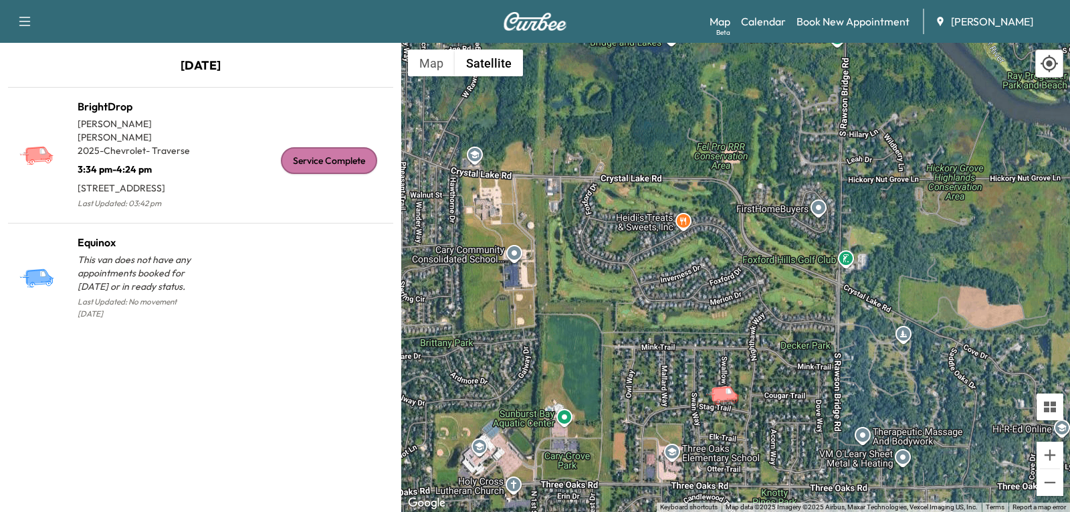
click at [725, 404] on icon "BrightDrop" at bounding box center [728, 394] width 47 height 23
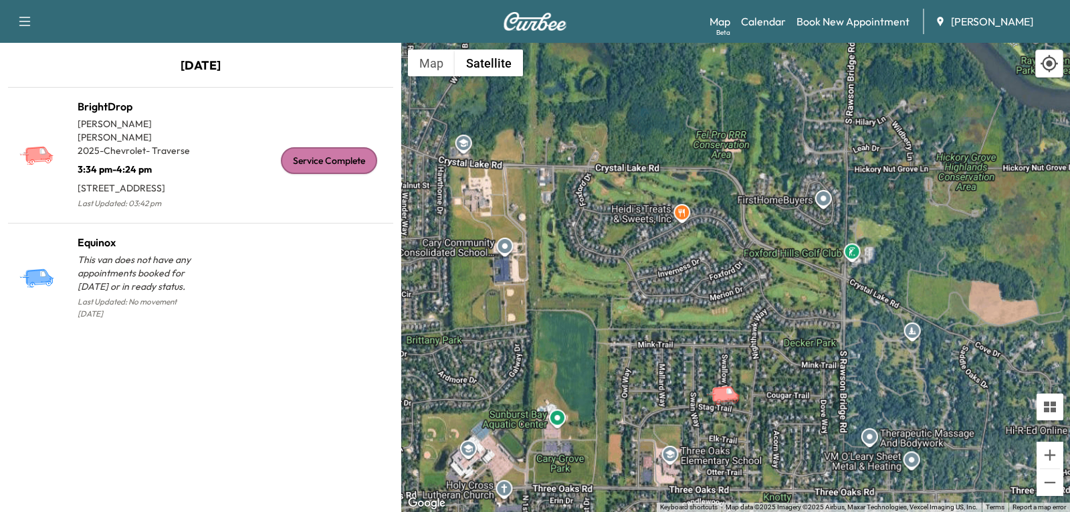
click at [725, 404] on div "To activate drag with keyboard, press Alt + Enter. Once in keyboard drag state,…" at bounding box center [735, 277] width 669 height 469
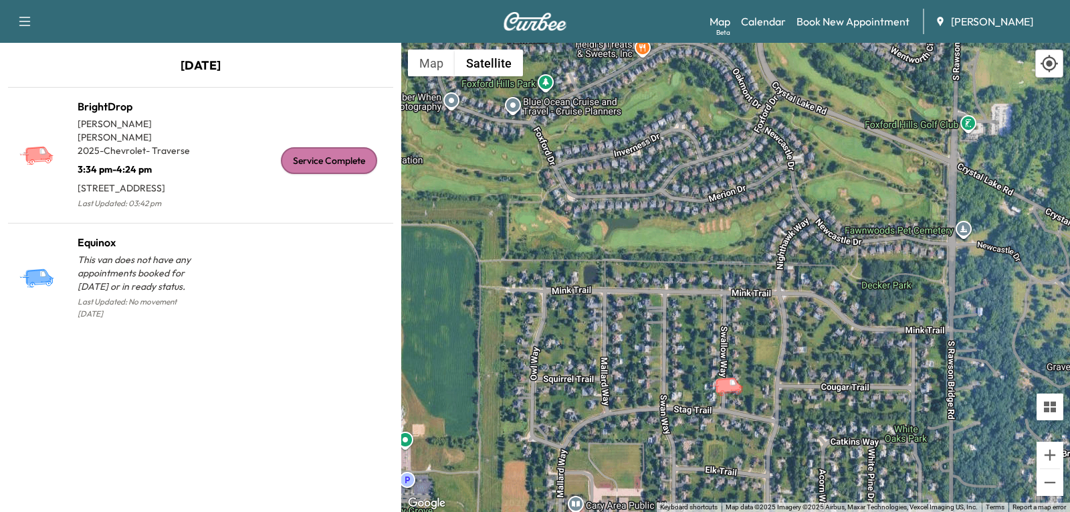
click at [730, 391] on icon "BrightDrop" at bounding box center [728, 385] width 27 height 16
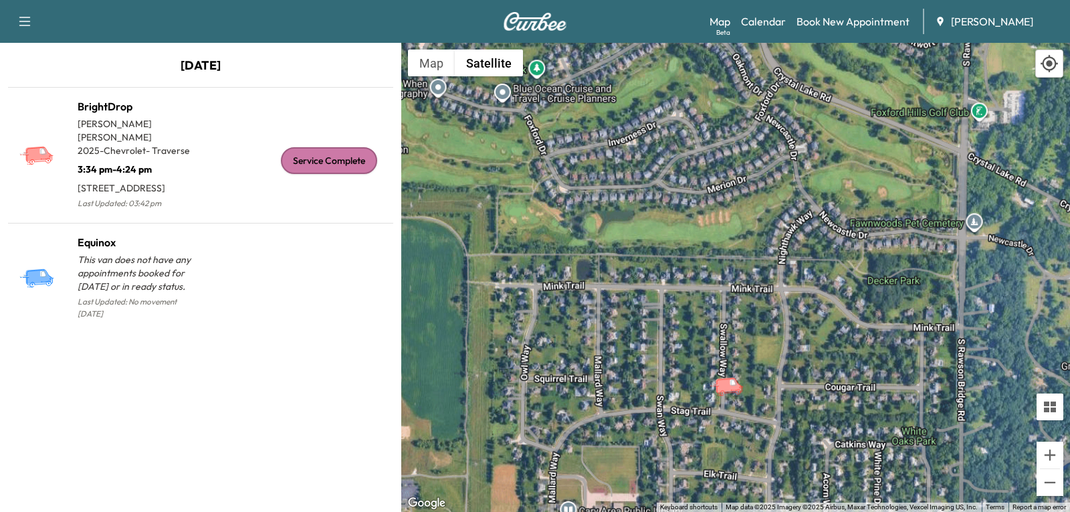
click at [730, 391] on icon "BrightDrop" at bounding box center [732, 385] width 47 height 23
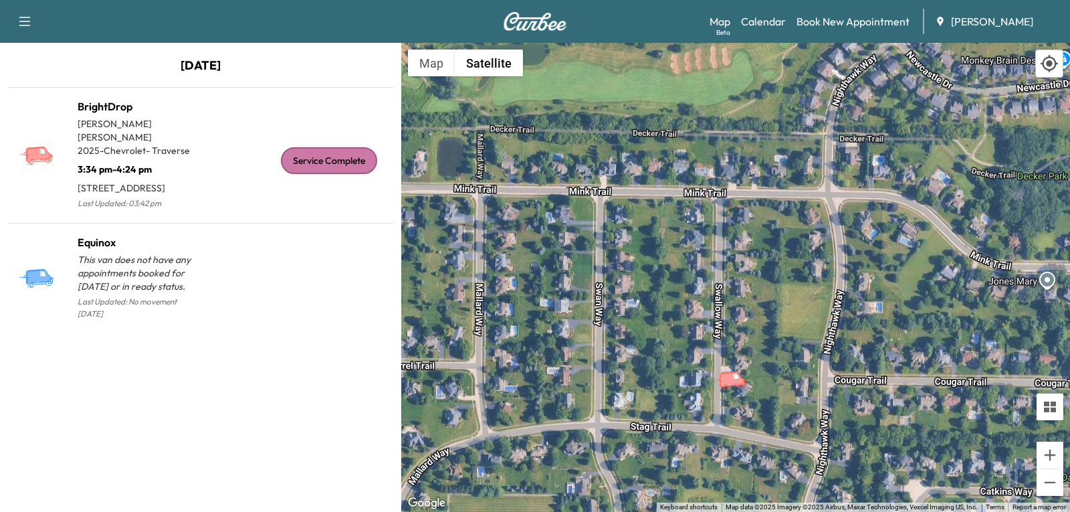
click at [732, 388] on icon "BrightDrop" at bounding box center [735, 379] width 47 height 23
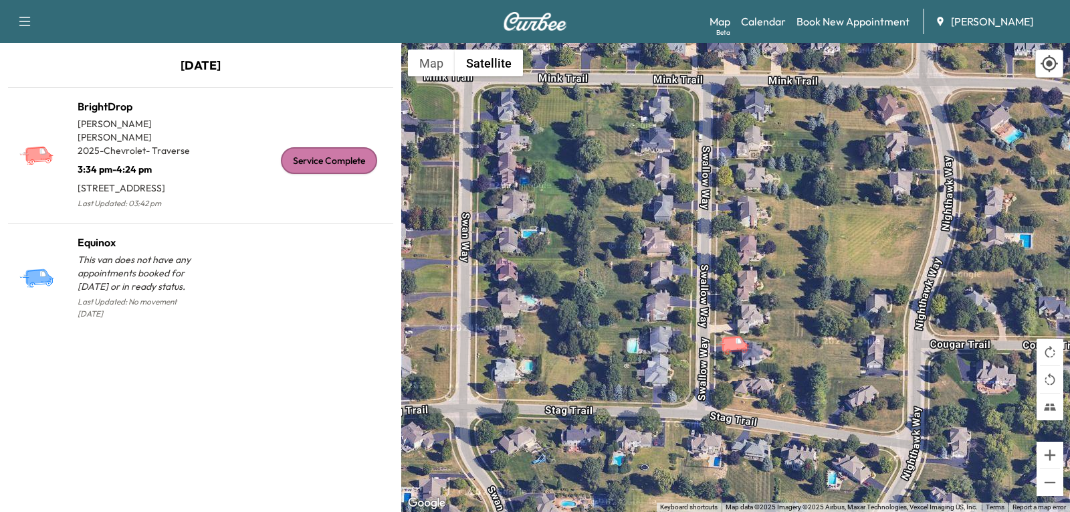
click at [740, 355] on icon "BrightDrop" at bounding box center [738, 343] width 47 height 23
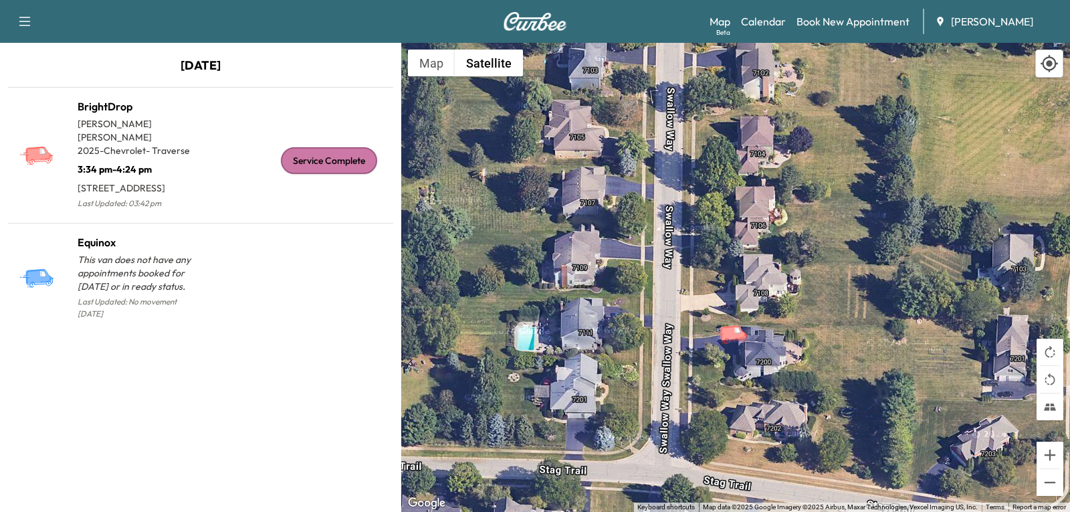
click at [735, 341] on icon "BrightDrop" at bounding box center [734, 333] width 27 height 16
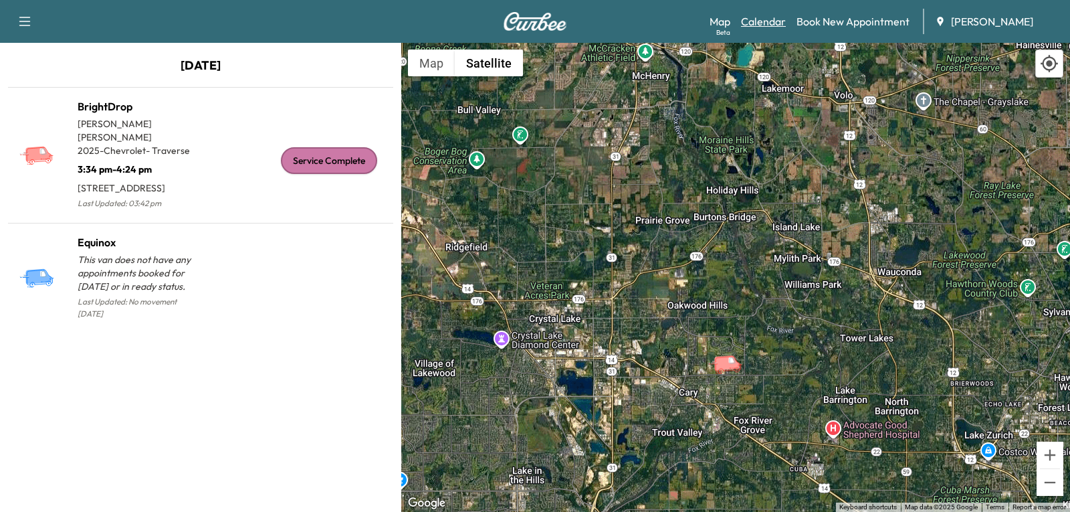
click at [767, 15] on link "Calendar" at bounding box center [763, 21] width 45 height 16
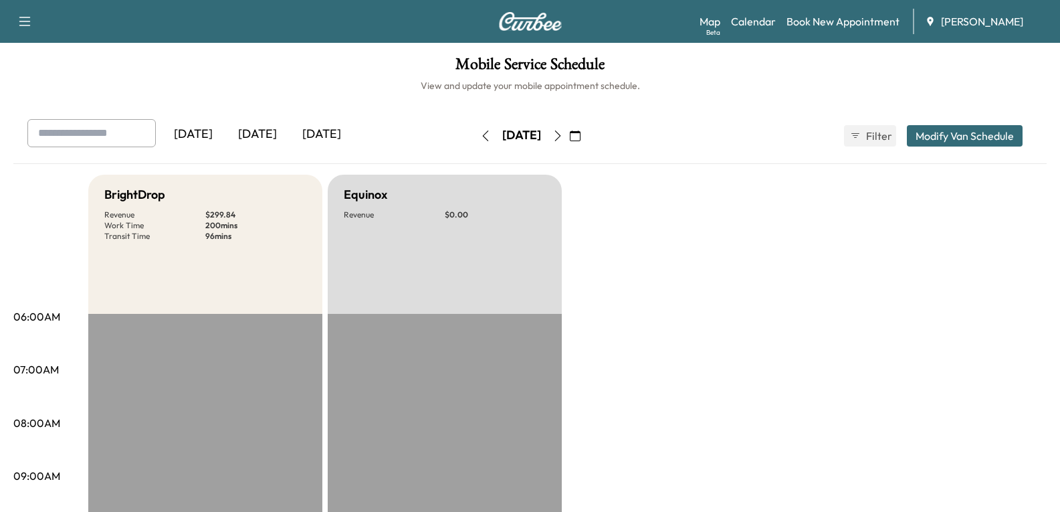
click at [267, 126] on div "[DATE]" at bounding box center [257, 134] width 64 height 31
click at [563, 130] on icon "button" at bounding box center [558, 135] width 11 height 11
click at [563, 138] on icon "button" at bounding box center [558, 135] width 11 height 11
click at [480, 135] on icon "button" at bounding box center [485, 135] width 11 height 11
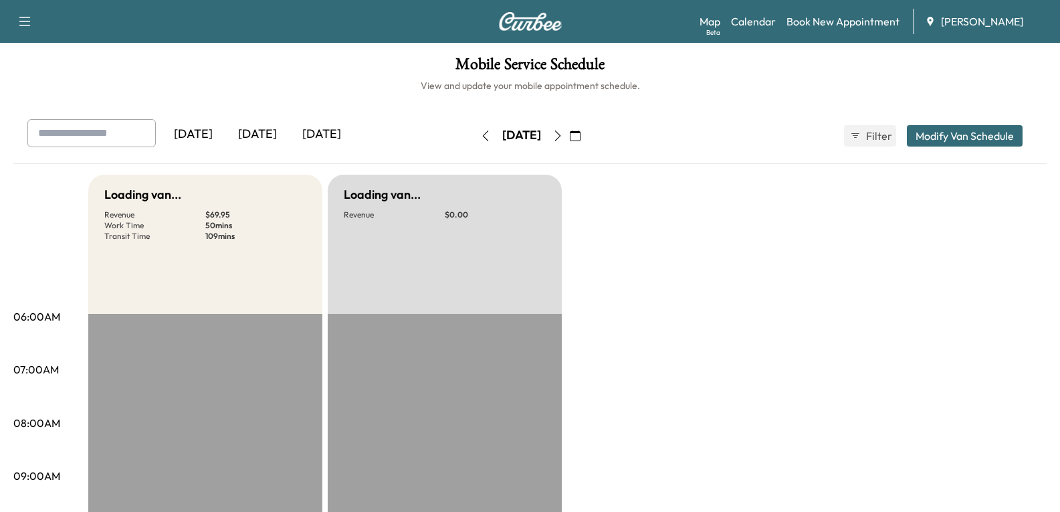
click at [474, 135] on button "button" at bounding box center [485, 135] width 23 height 21
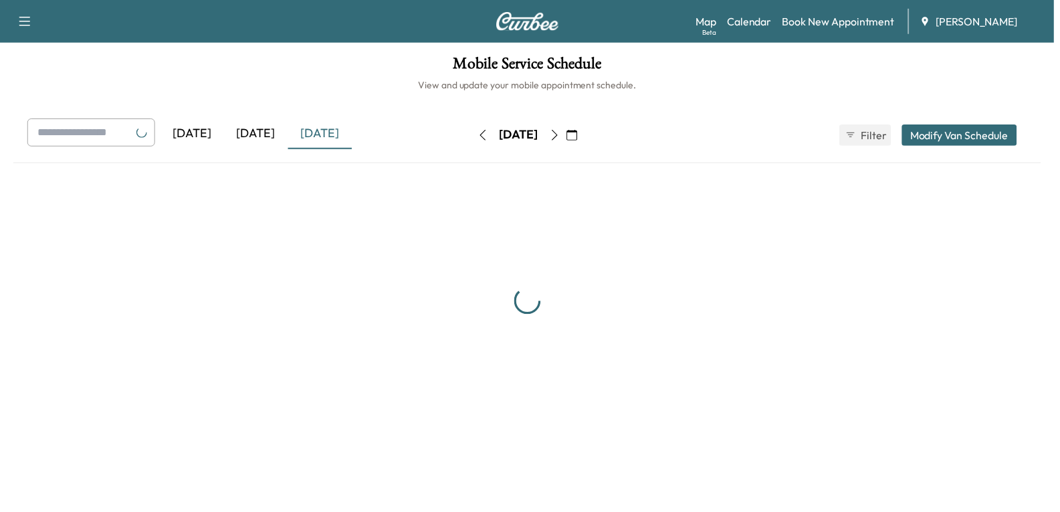
click at [474, 135] on button "button" at bounding box center [485, 135] width 23 height 21
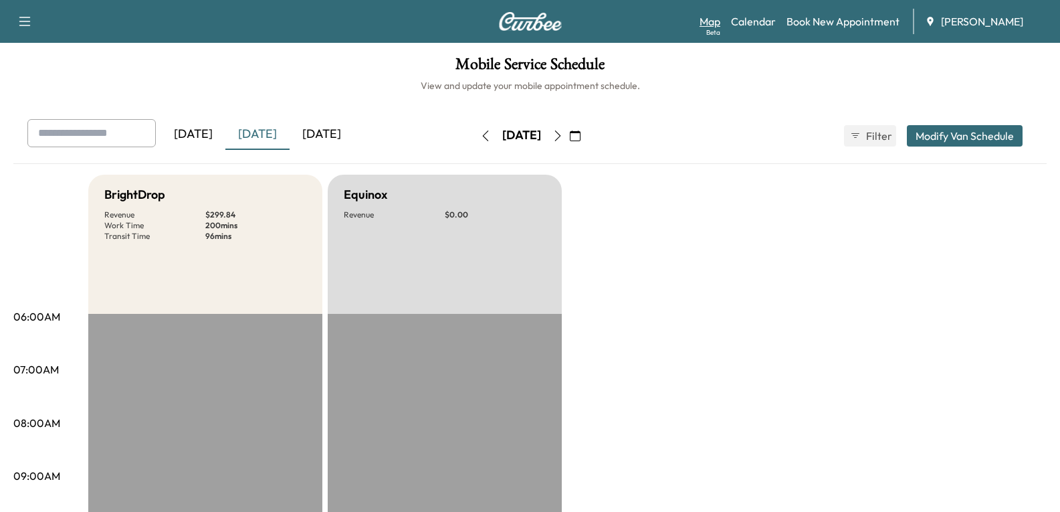
click at [706, 22] on link "Map Beta" at bounding box center [710, 21] width 21 height 16
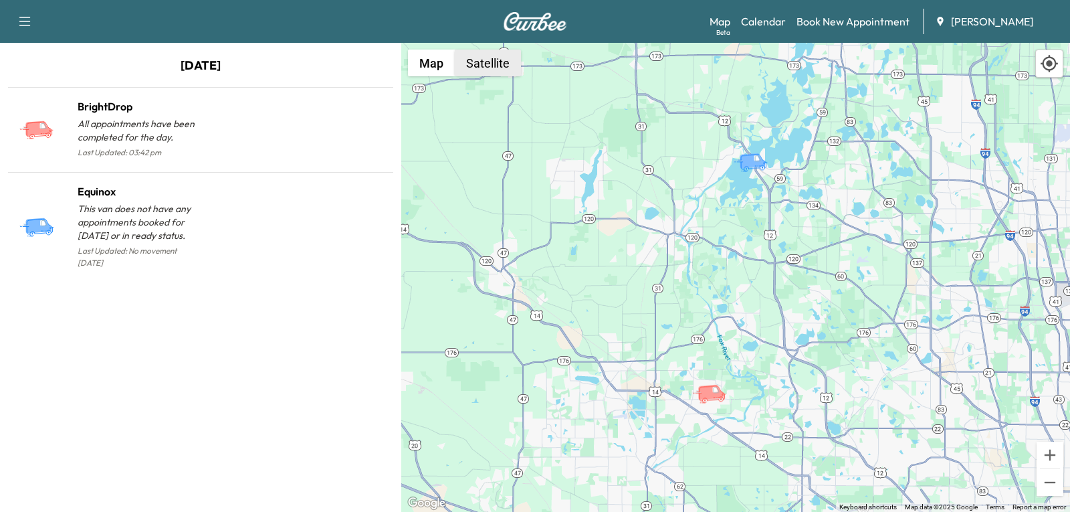
click at [500, 71] on button "Satellite" at bounding box center [488, 63] width 66 height 27
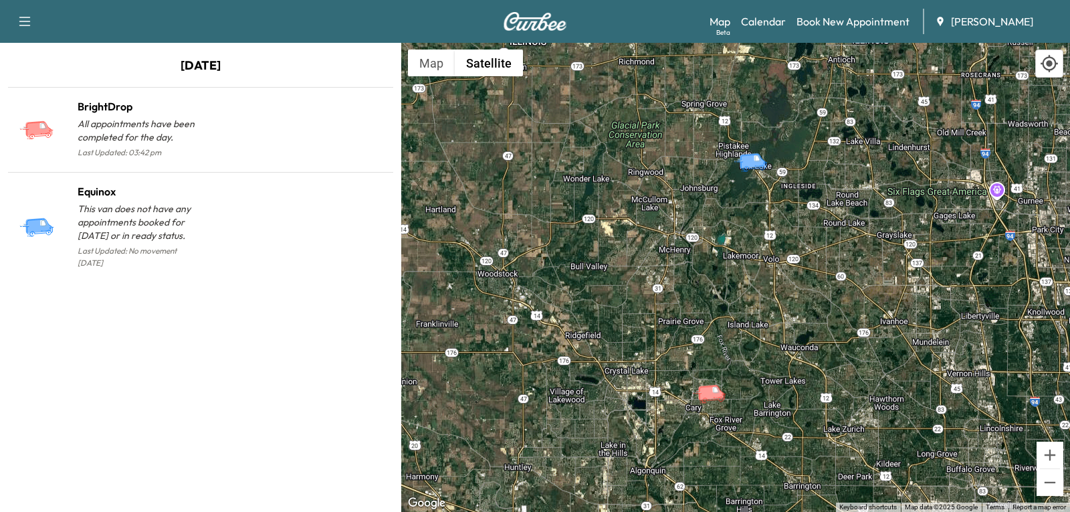
click at [714, 405] on icon "BrightDrop" at bounding box center [715, 392] width 47 height 23
click at [714, 400] on icon "BrightDrop" at bounding box center [715, 392] width 47 height 23
click at [712, 396] on icon "BrightDrop" at bounding box center [711, 392] width 27 height 16
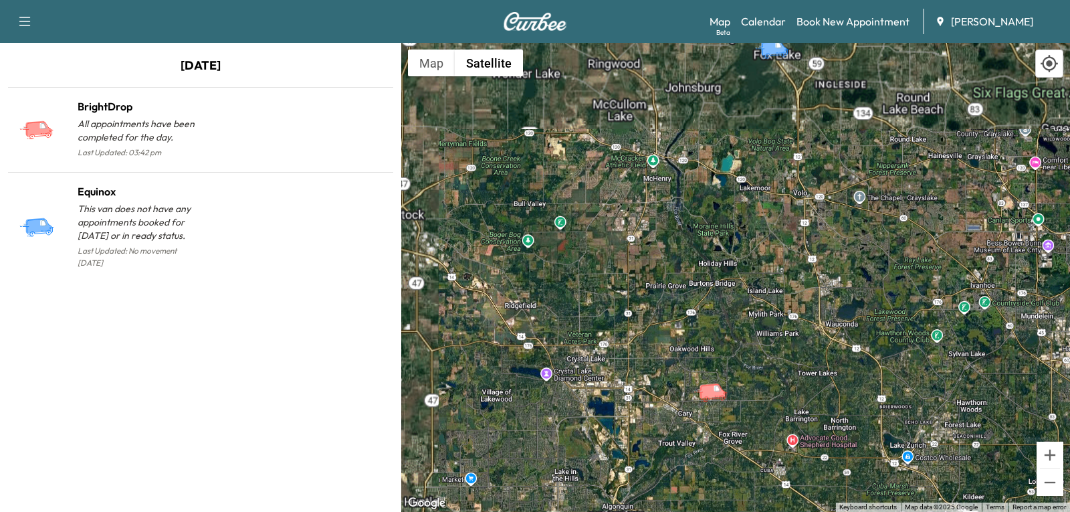
click at [712, 396] on icon "BrightDrop" at bounding box center [712, 391] width 27 height 16
click at [712, 396] on icon "BrightDrop" at bounding box center [716, 391] width 47 height 23
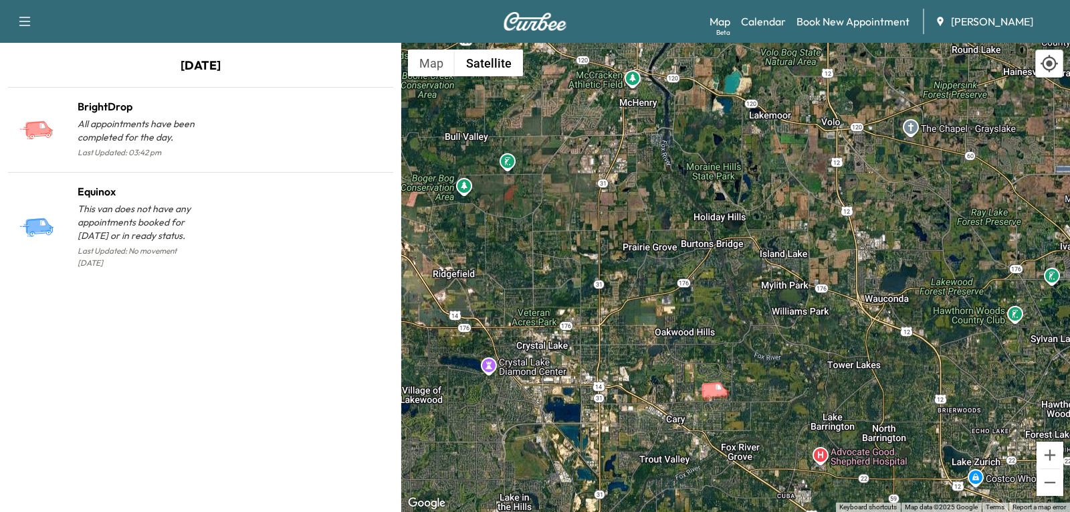
click at [712, 396] on icon "BrightDrop" at bounding box center [714, 389] width 27 height 16
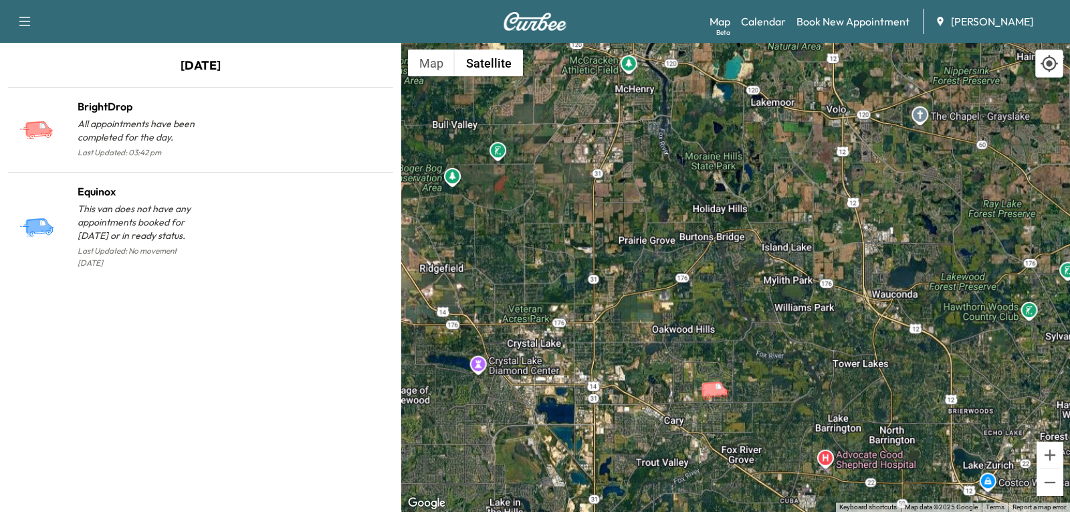
click at [712, 396] on icon "BrightDrop" at bounding box center [718, 389] width 47 height 23
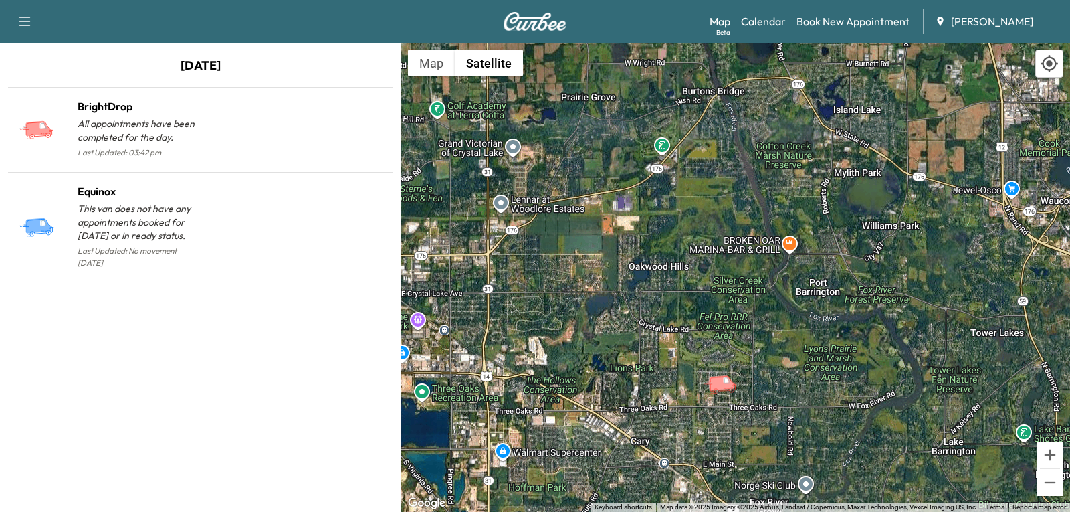
click at [720, 389] on icon "BrightDrop" at bounding box center [721, 383] width 27 height 16
click at [720, 389] on icon "BrightDrop" at bounding box center [725, 383] width 47 height 23
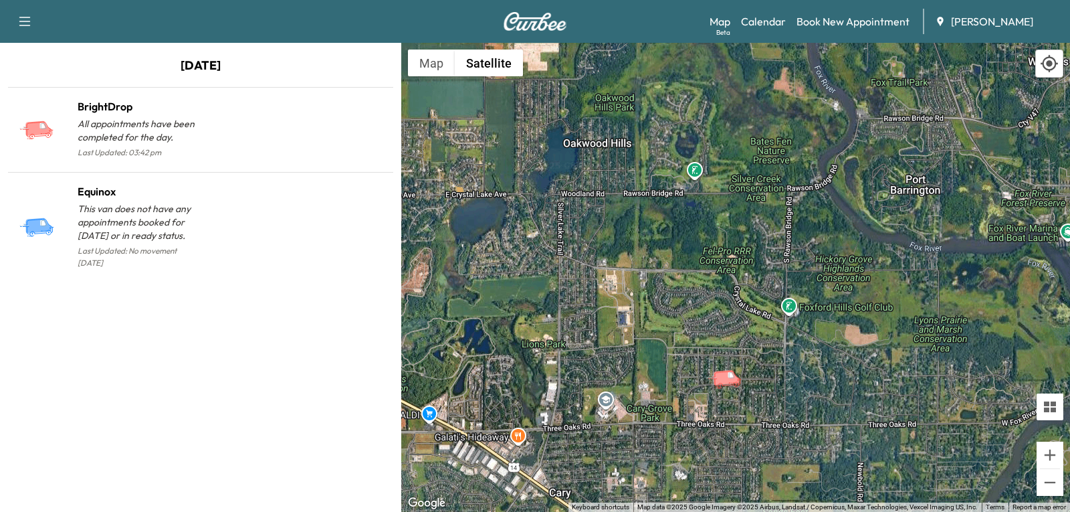
click at [729, 382] on icon "BrightDrop" at bounding box center [726, 377] width 27 height 16
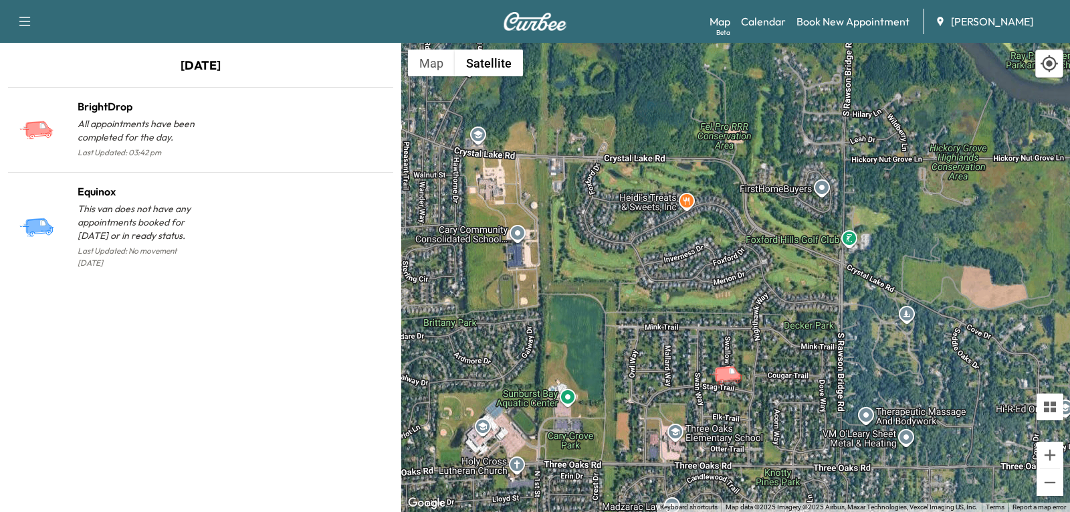
click at [729, 382] on icon "BrightDrop" at bounding box center [731, 374] width 47 height 23
click at [732, 377] on icon "BrightDrop" at bounding box center [727, 373] width 27 height 16
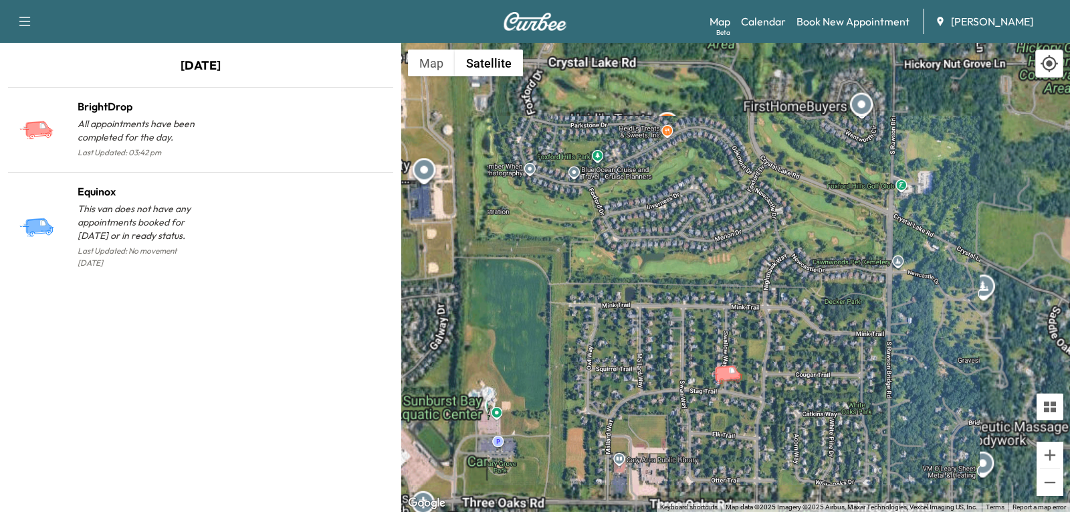
click at [732, 377] on g "BrightDrop" at bounding box center [726, 374] width 35 height 19
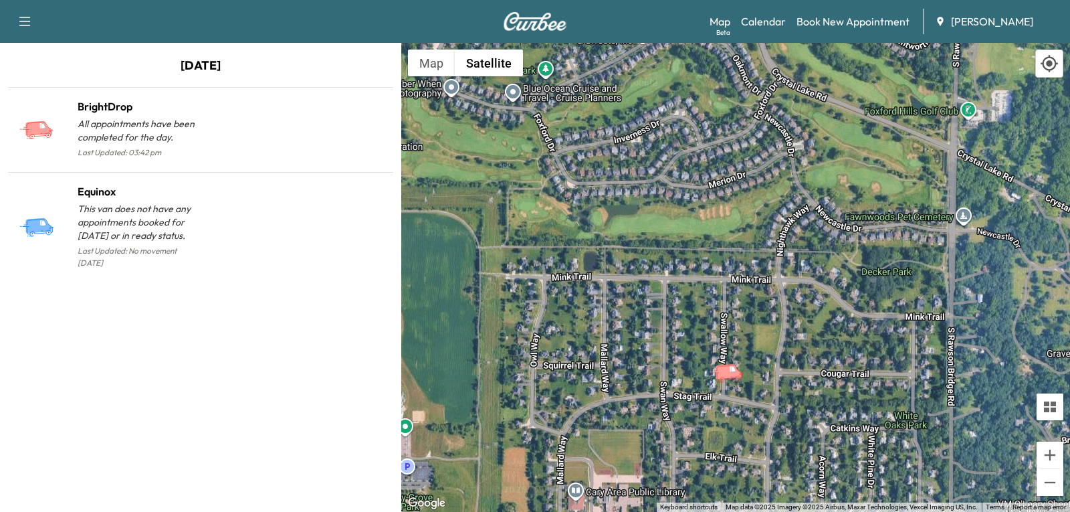
click at [732, 377] on icon "BrightDrop" at bounding box center [728, 371] width 27 height 16
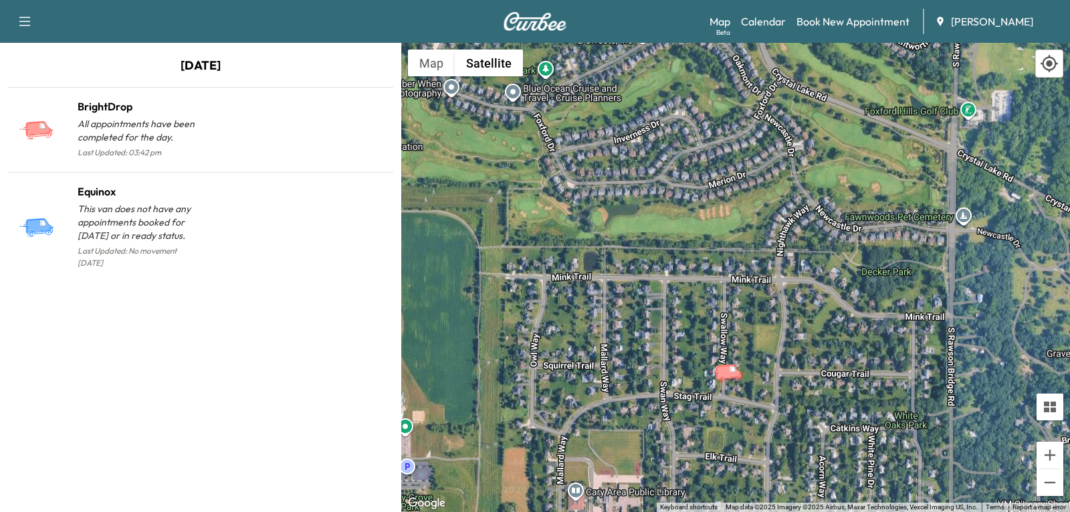
click at [733, 375] on icon "BrightDrop" at bounding box center [728, 371] width 27 height 16
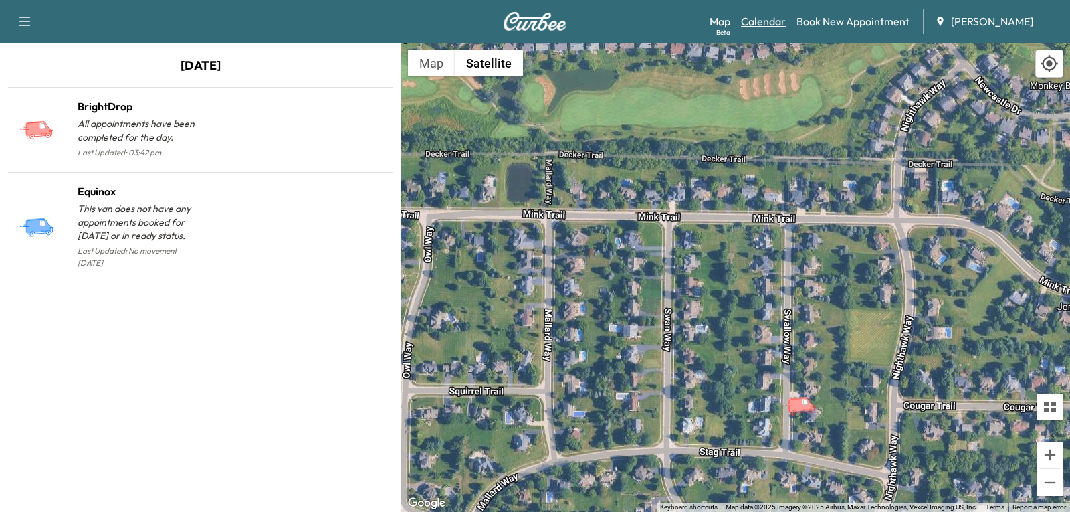
click at [754, 20] on link "Calendar" at bounding box center [763, 21] width 45 height 16
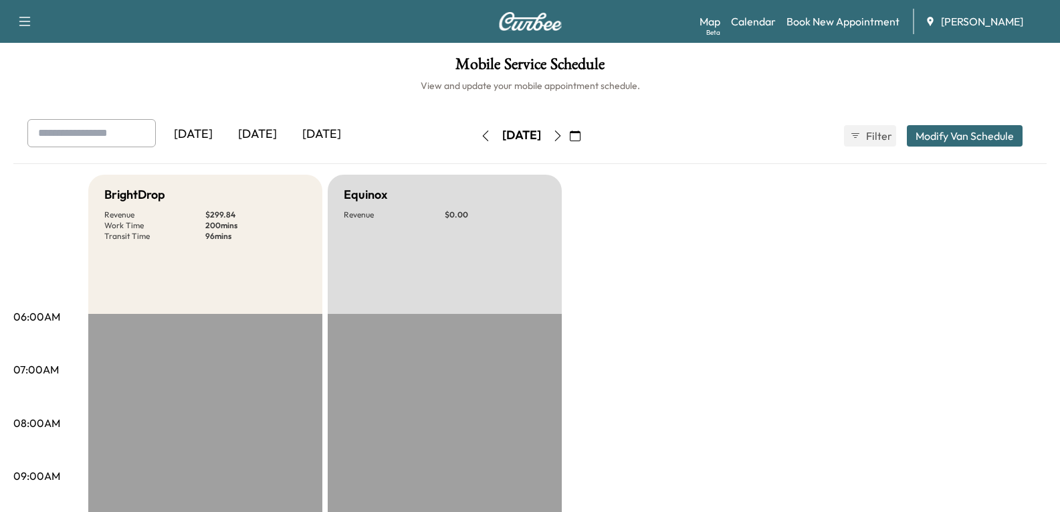
click at [563, 134] on icon "button" at bounding box center [558, 135] width 11 height 11
click at [569, 135] on button "button" at bounding box center [558, 135] width 23 height 21
click at [480, 136] on icon "button" at bounding box center [485, 135] width 11 height 11
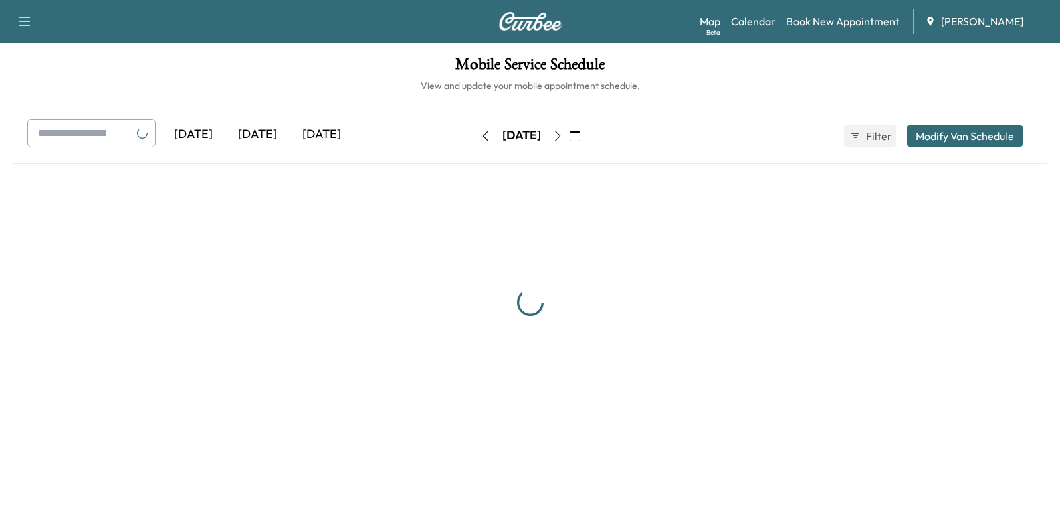
click at [432, 136] on div "[DATE] [DATE] [DATE] [DATE] September 2025 S M T W T F S 31 1 2 3 4 5 6 7 8 9 1…" at bounding box center [531, 135] width 1028 height 33
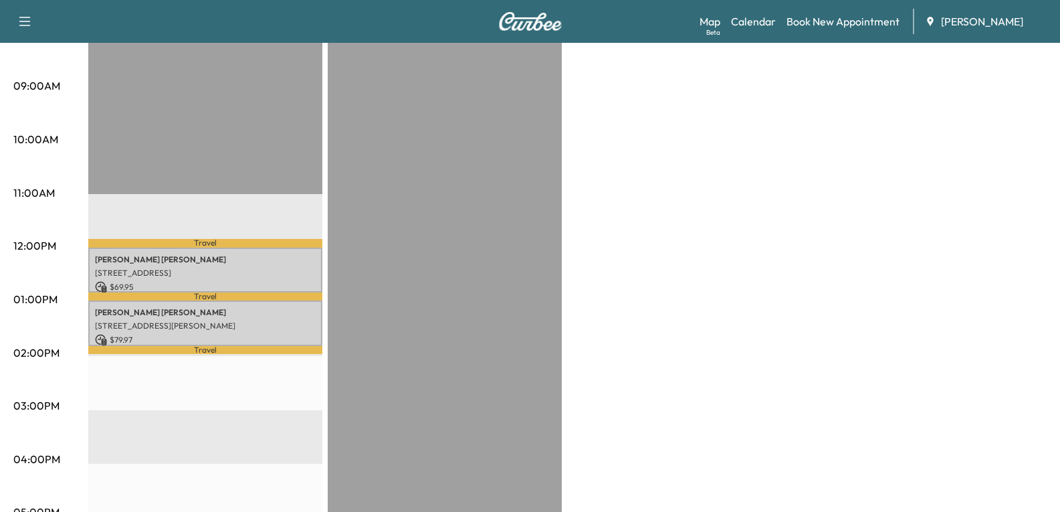
scroll to position [401, 0]
